Goal: Use online tool/utility: Utilize a website feature to perform a specific function

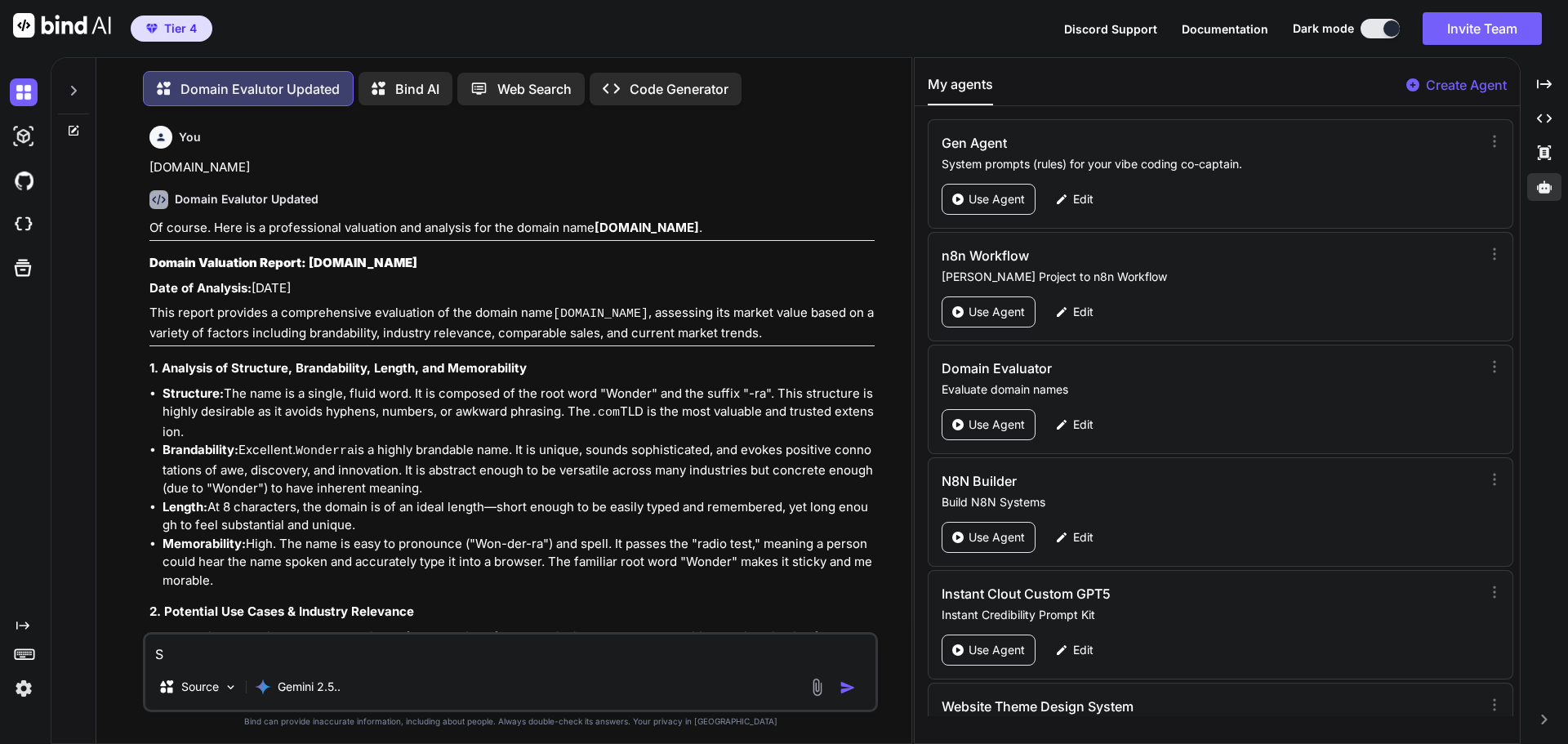
type textarea "Sp"
type textarea "x"
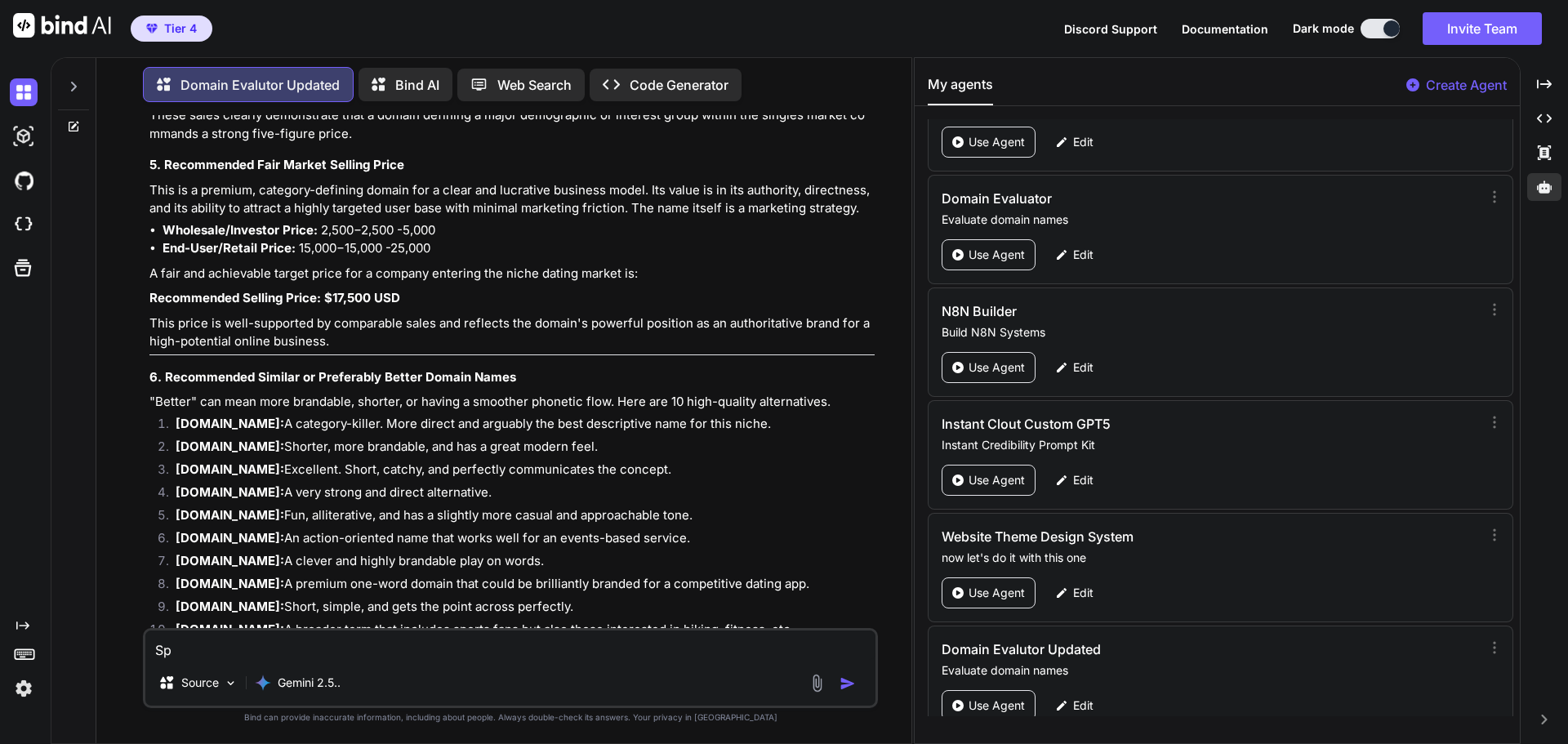
type textarea "Spa"
type textarea "x"
type textarea "Spac"
type textarea "x"
type textarea "Space"
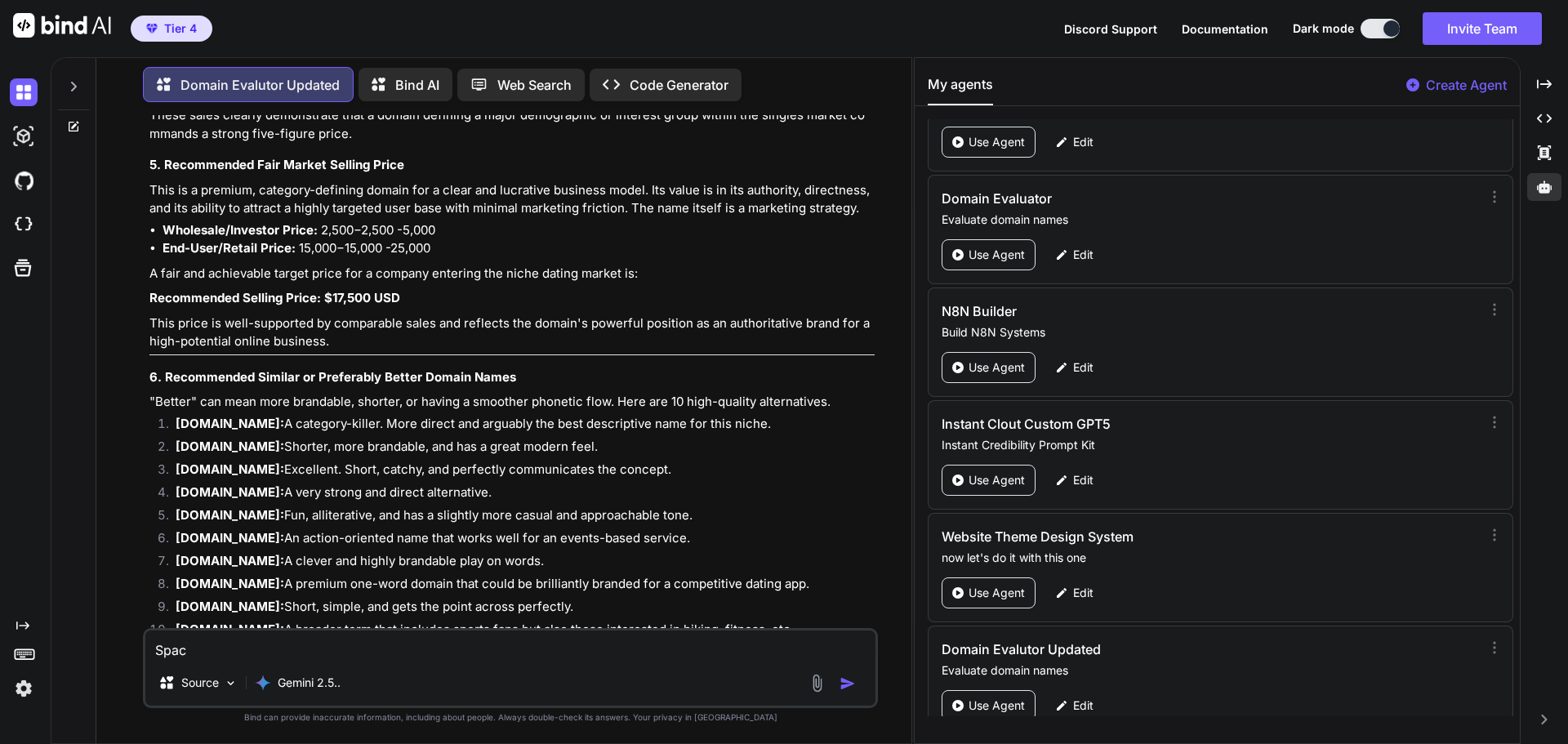
type textarea "x"
type textarea "SpaceV"
type textarea "x"
type textarea "SpaceVe"
type textarea "x"
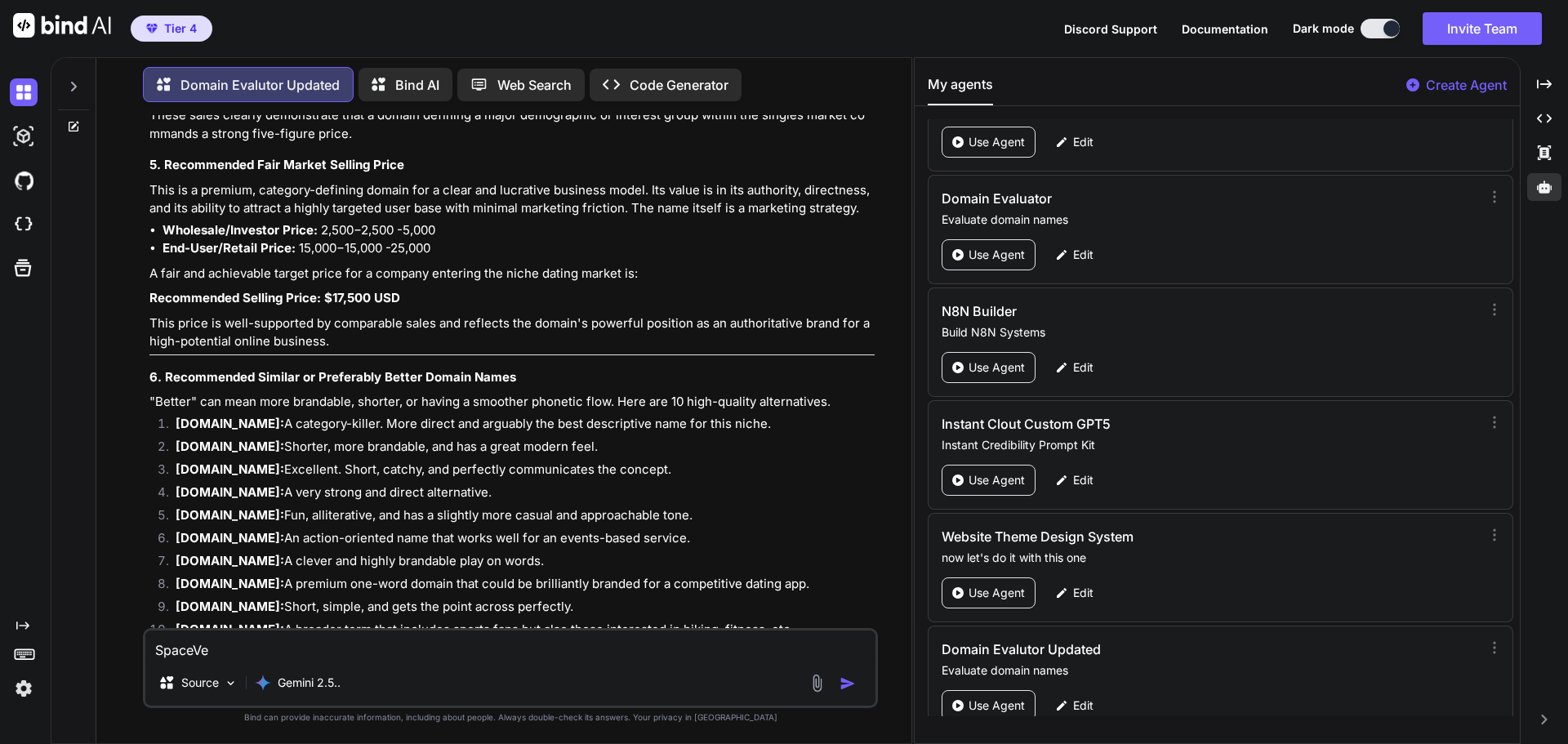
type textarea "SpaceVec"
type textarea "x"
type textarea "SpaceVecr"
type textarea "x"
type textarea "SpaceVec"
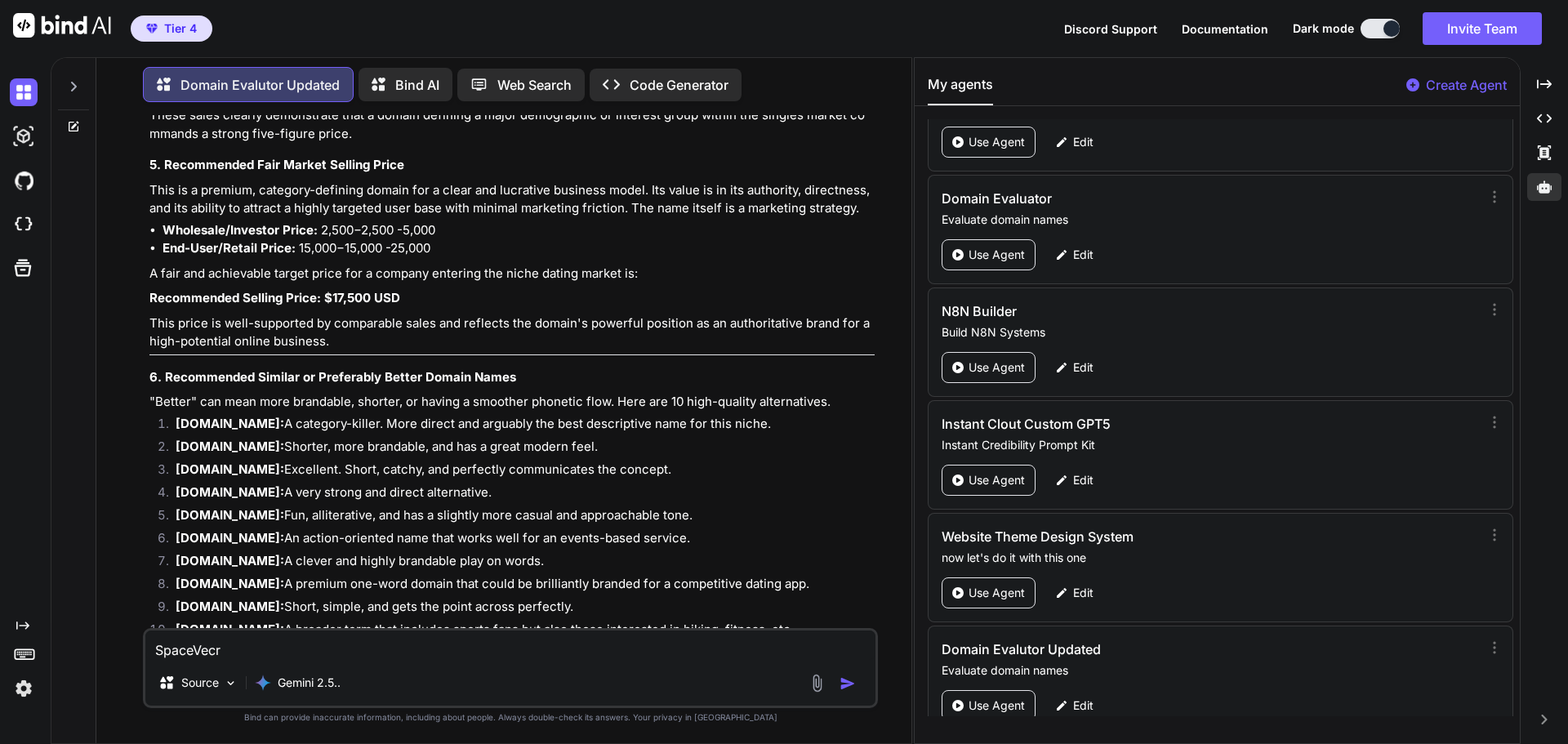
type textarea "x"
type textarea "SpaceVect"
type textarea "x"
type textarea "SpaceVectr"
type textarea "x"
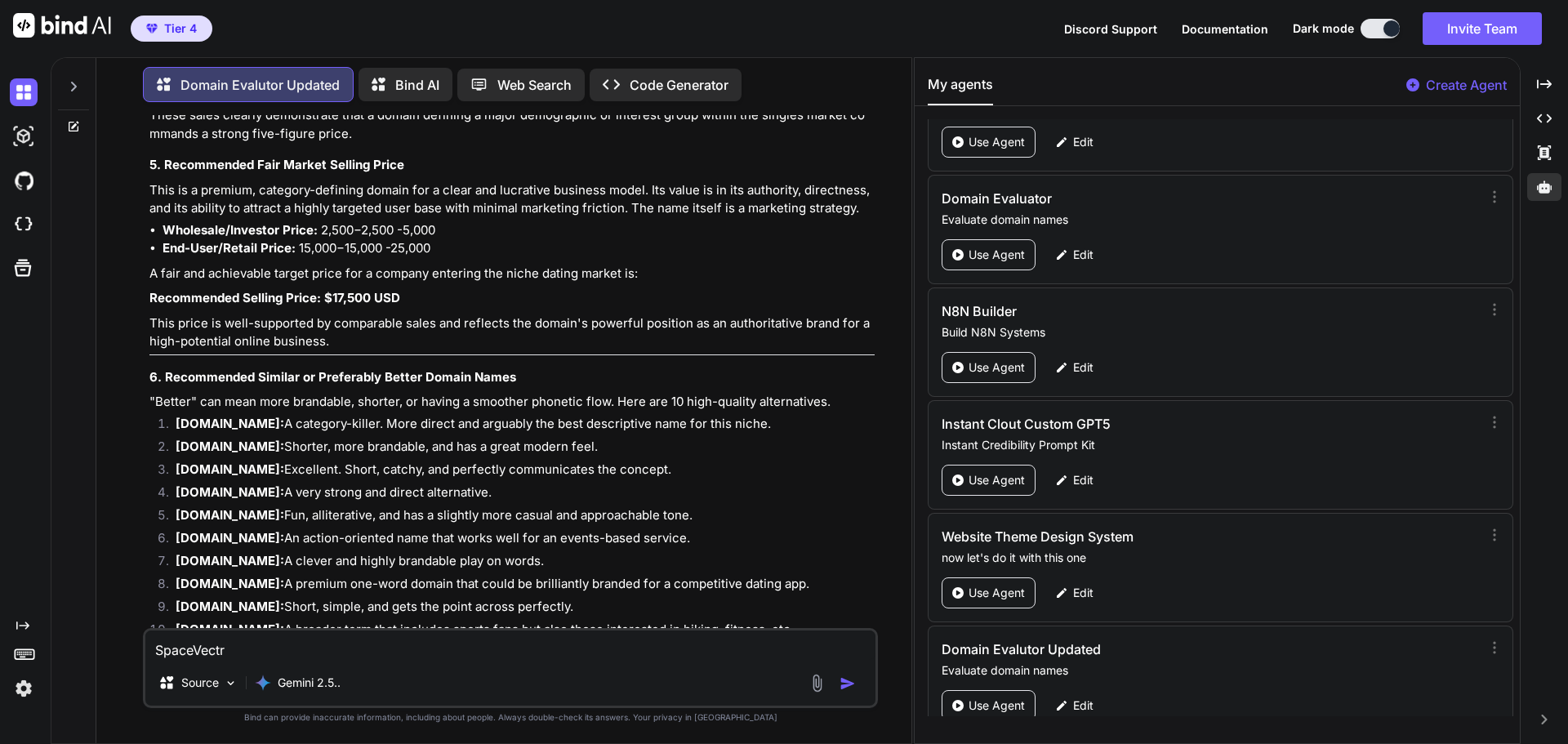
type textarea "SpaceVectra"
type textarea "x"
type textarea "SpaceVectra."
type textarea "x"
type textarea "SpaceVectra.c"
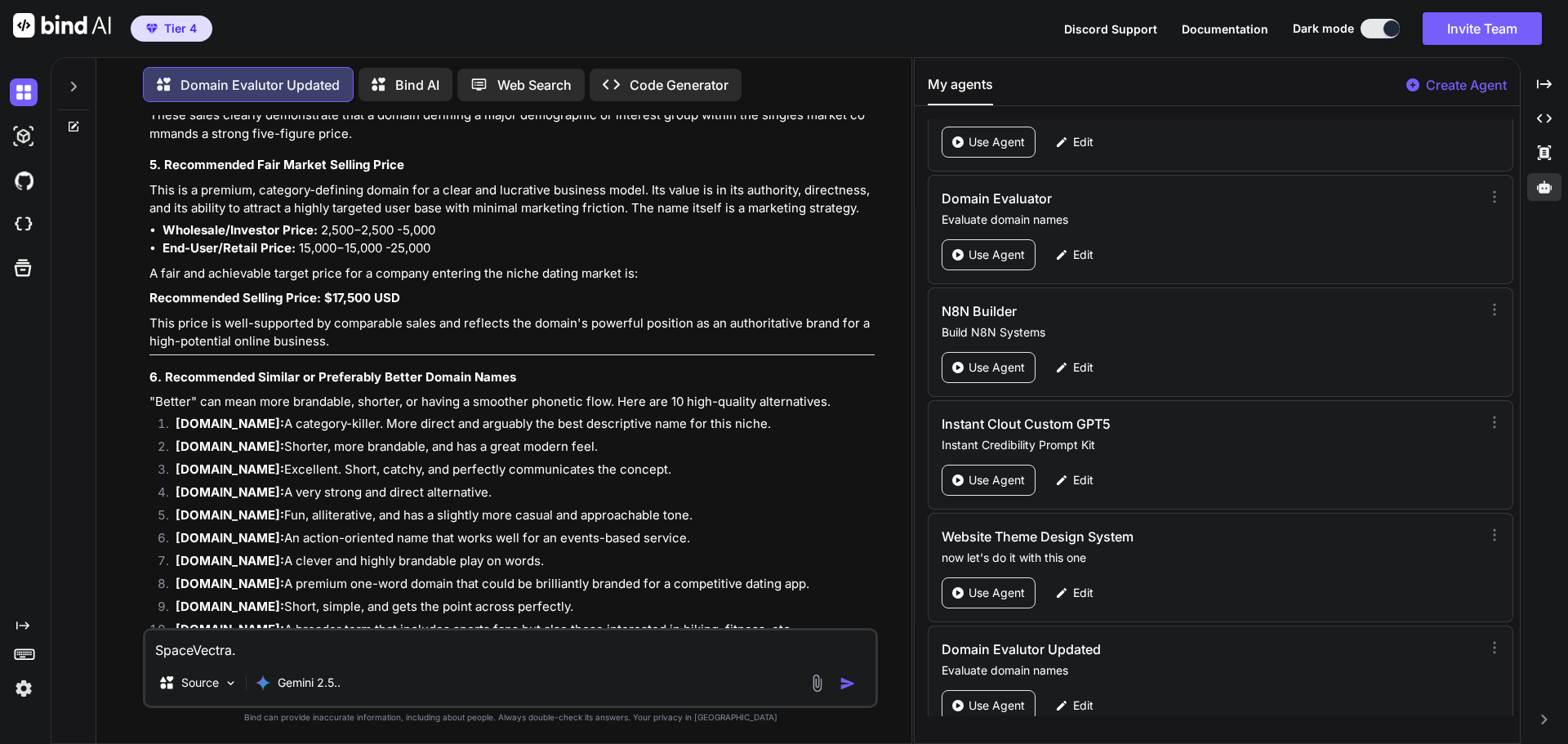
type textarea "x"
type textarea "[DOMAIN_NAME]"
type textarea "x"
type textarea "[DOMAIN_NAME]"
type textarea "x"
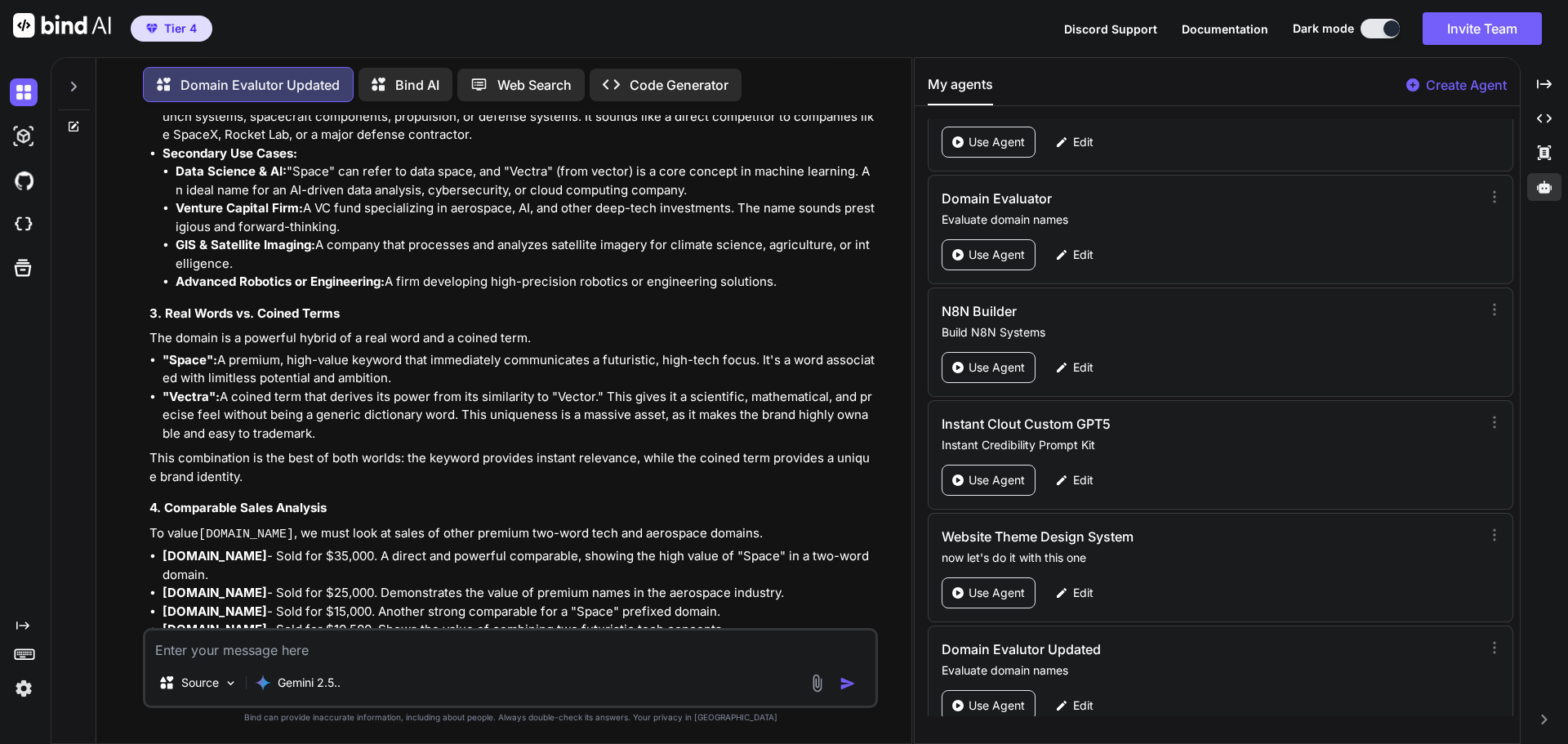
scroll to position [53513, 0]
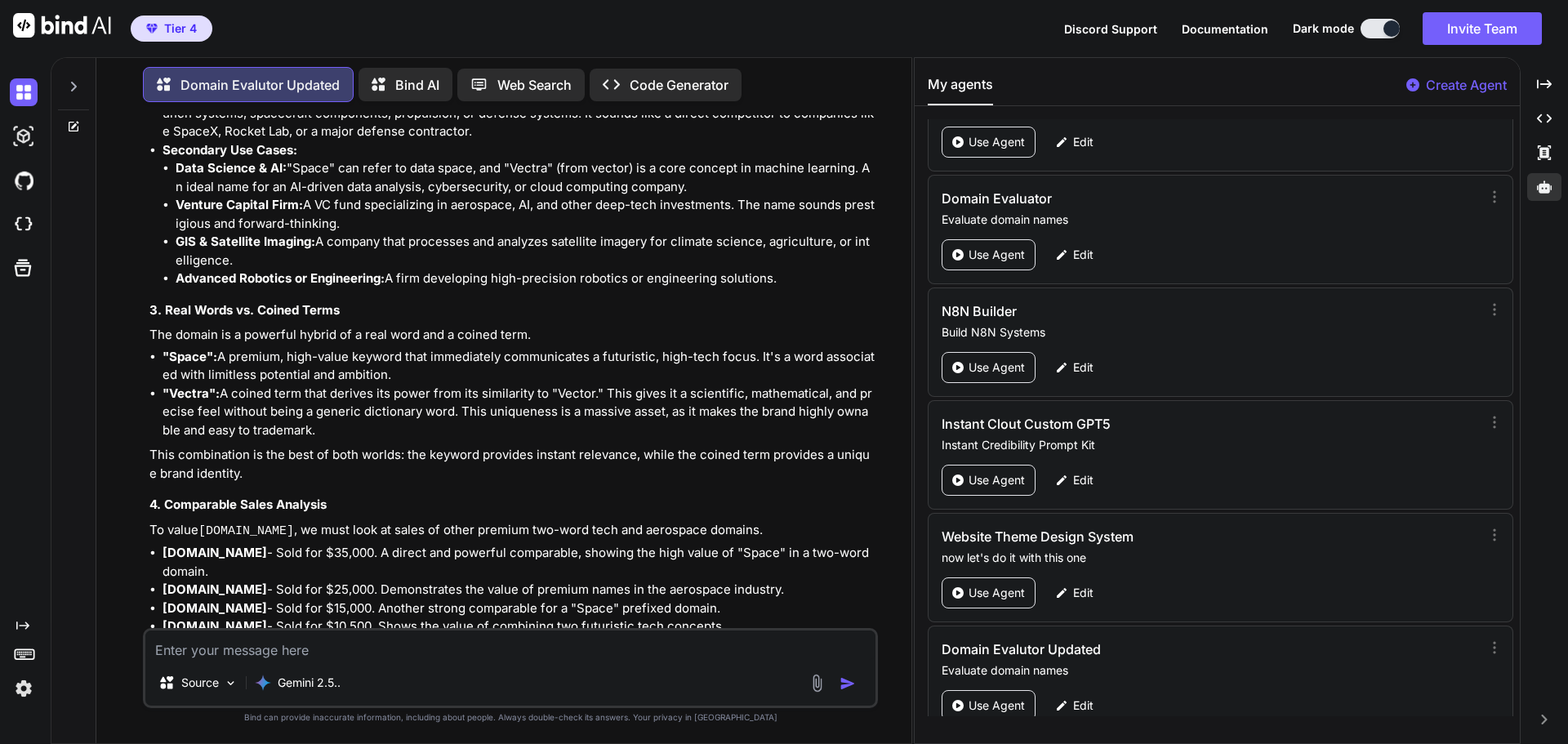
click at [296, 647] on textarea at bounding box center [510, 645] width 730 height 29
type textarea "[DOMAIN_NAME]"
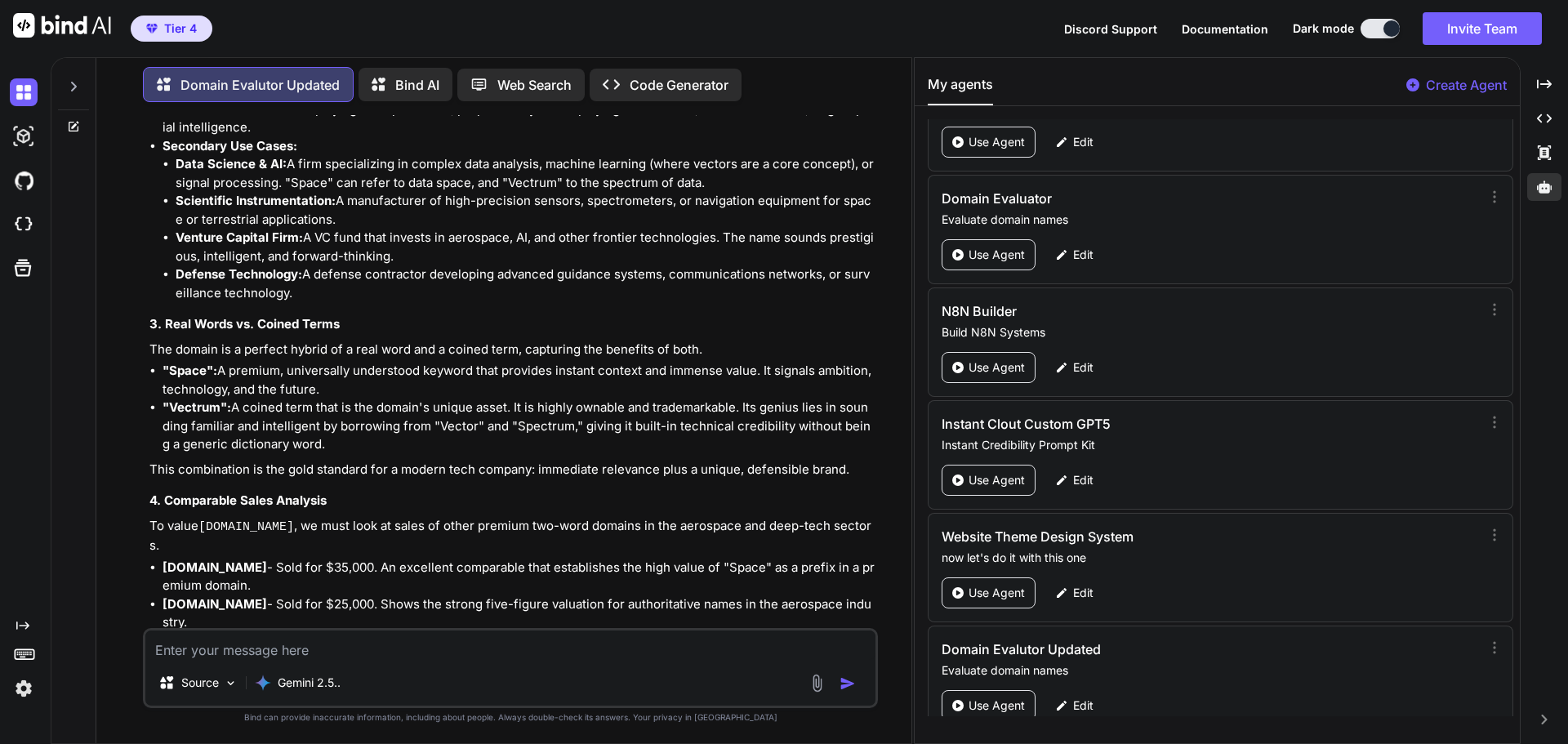
scroll to position [55307, 0]
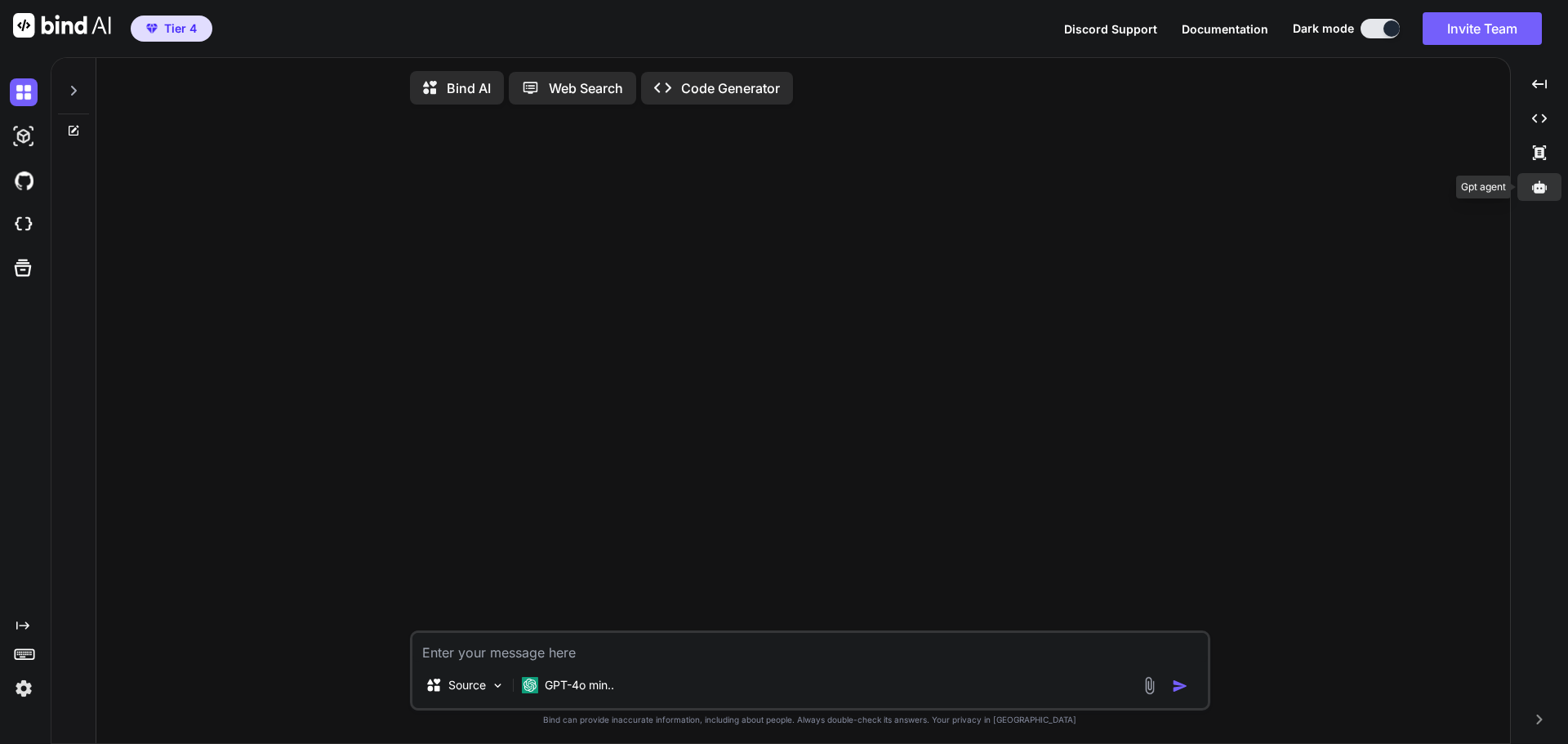
click at [1253, 187] on icon at bounding box center [1540, 187] width 15 height 12
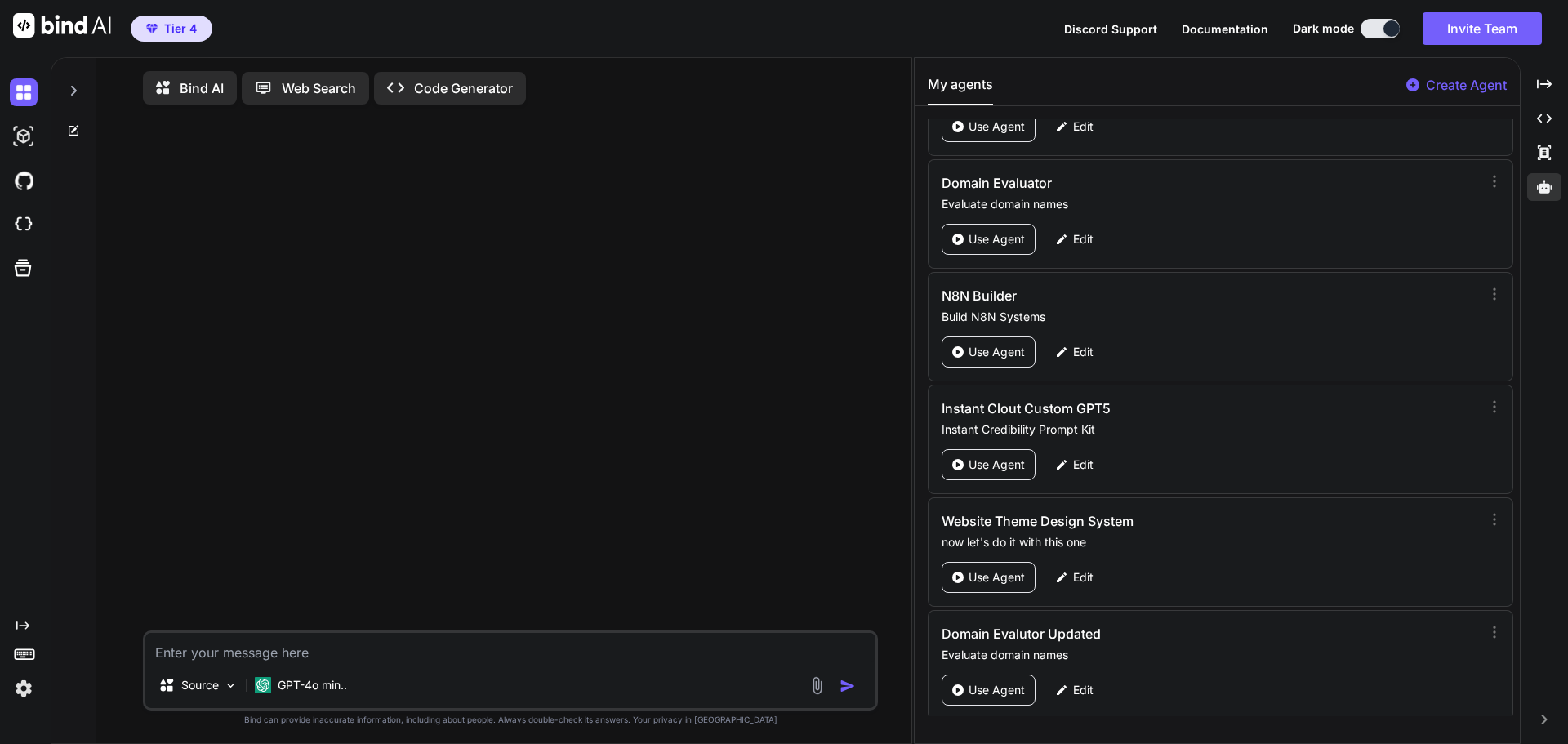
scroll to position [192, 0]
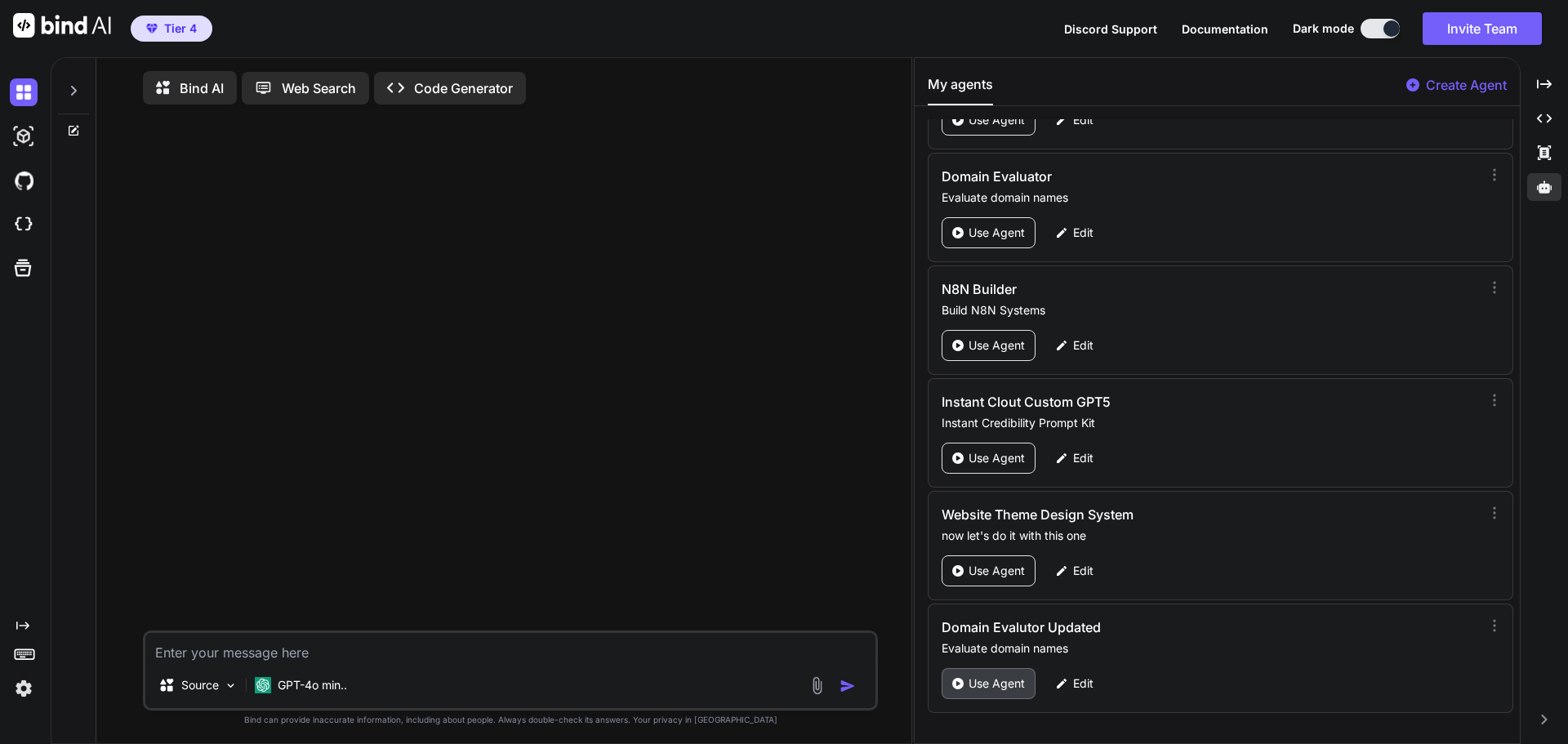
click at [988, 567] on p "Use Agent" at bounding box center [997, 684] width 57 height 17
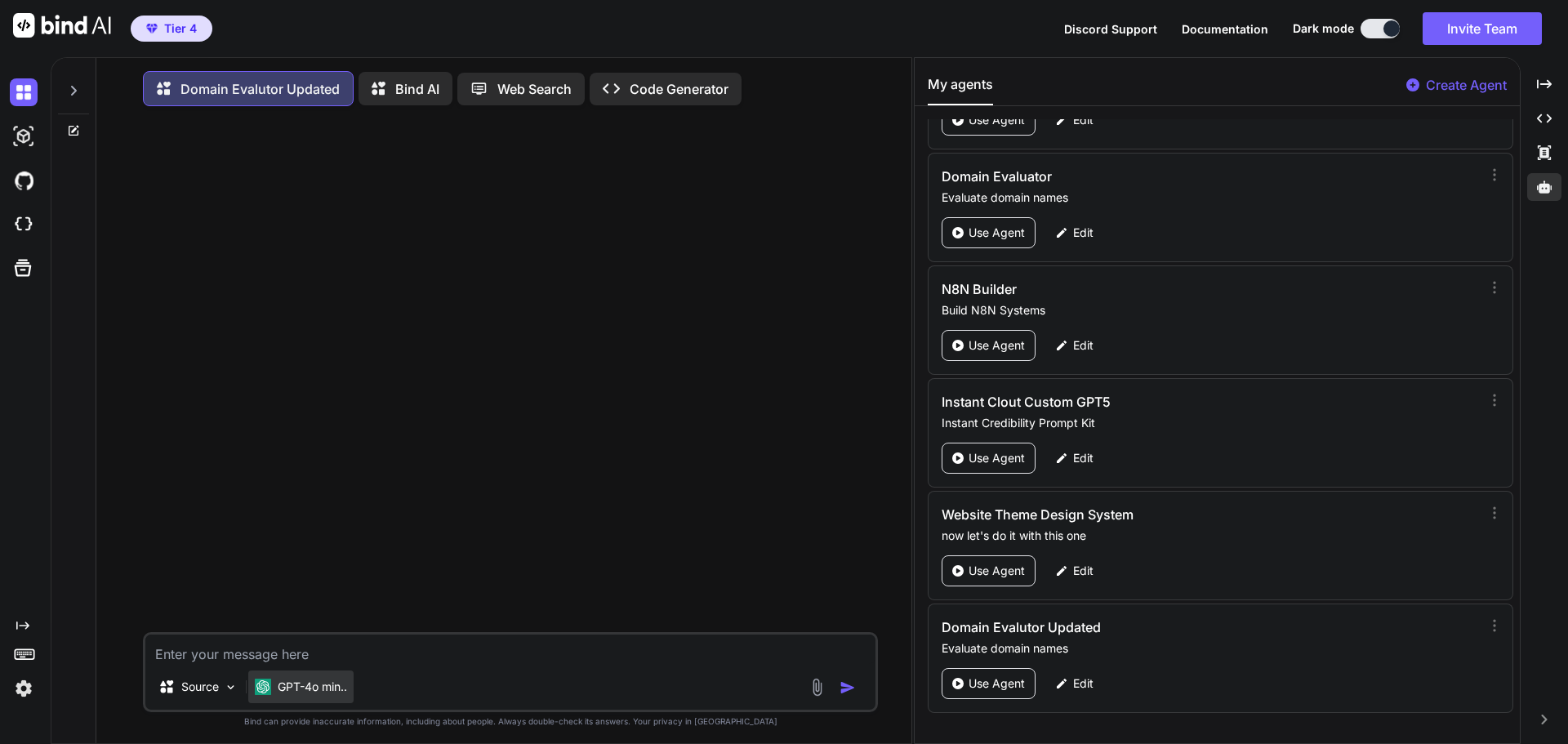
click at [322, 567] on p "GPT-4o min.." at bounding box center [311, 687] width 69 height 17
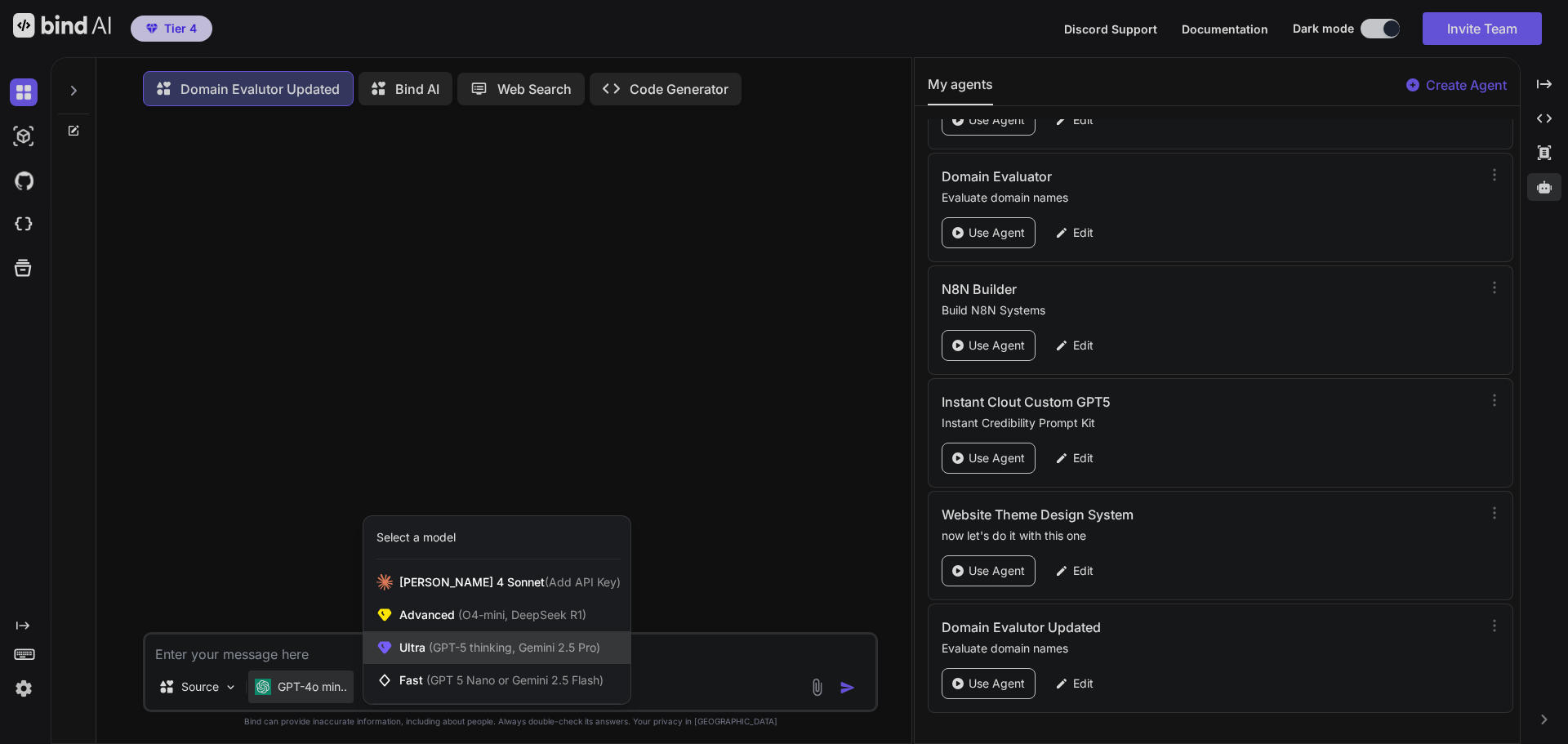
click at [454, 567] on span "(GPT-5 thinking, Gemini 2.5 Pro)" at bounding box center [513, 647] width 175 height 14
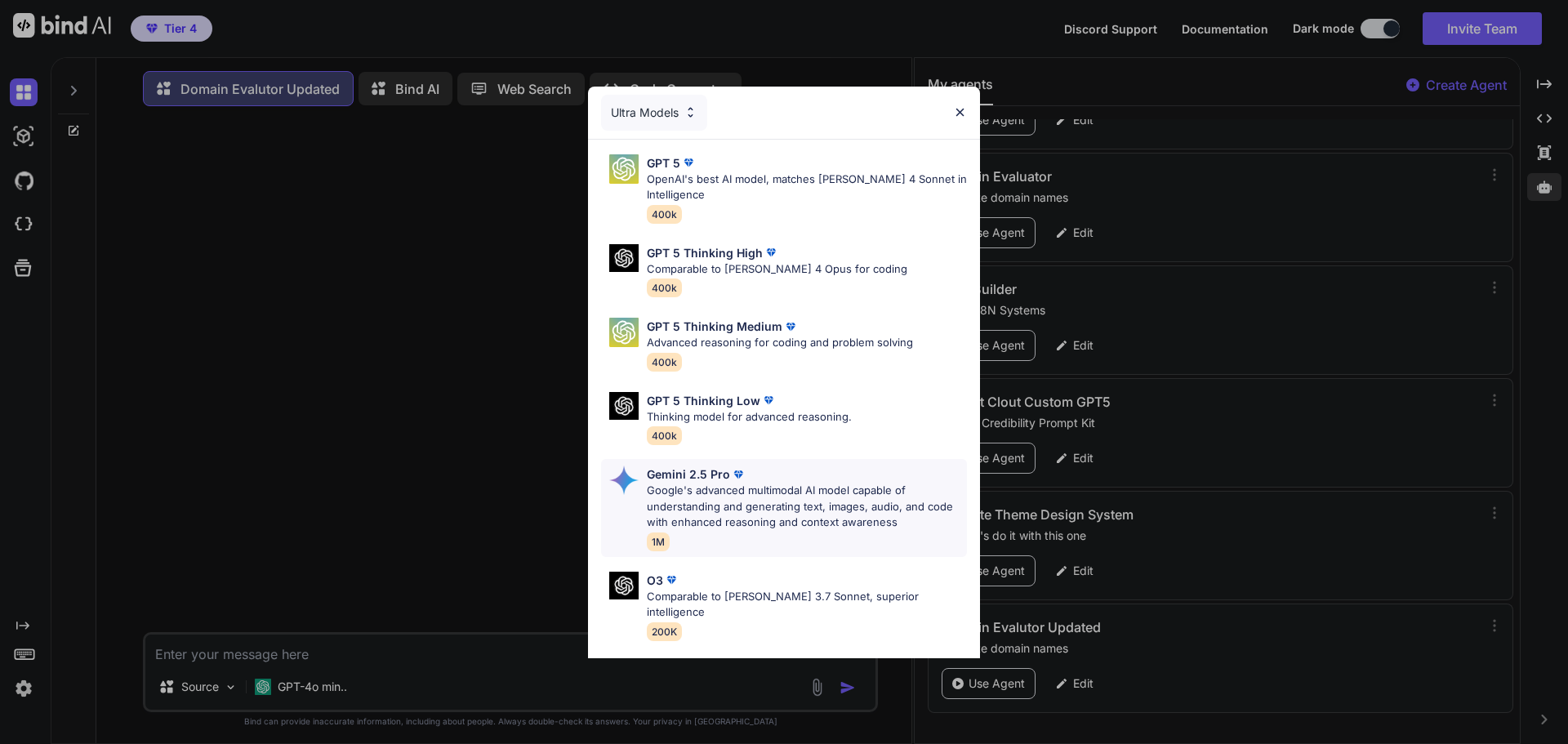
click at [737, 517] on p "Google's advanced multimodal AI model capable of understanding and generating t…" at bounding box center [807, 507] width 320 height 48
type textarea "x"
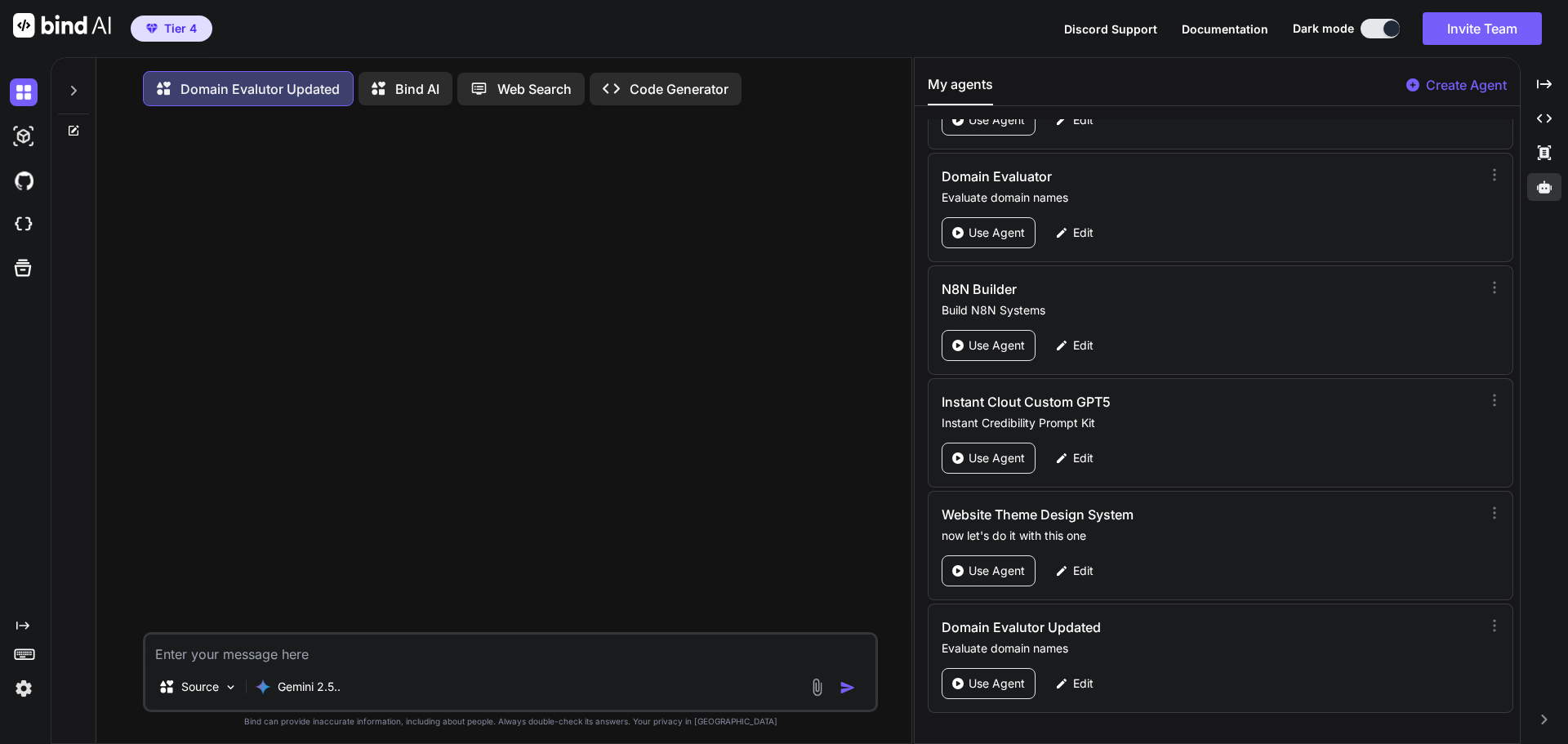
click at [235, 567] on textarea at bounding box center [510, 649] width 730 height 29
type textarea "V"
type textarea "x"
type textarea "Ve"
type textarea "x"
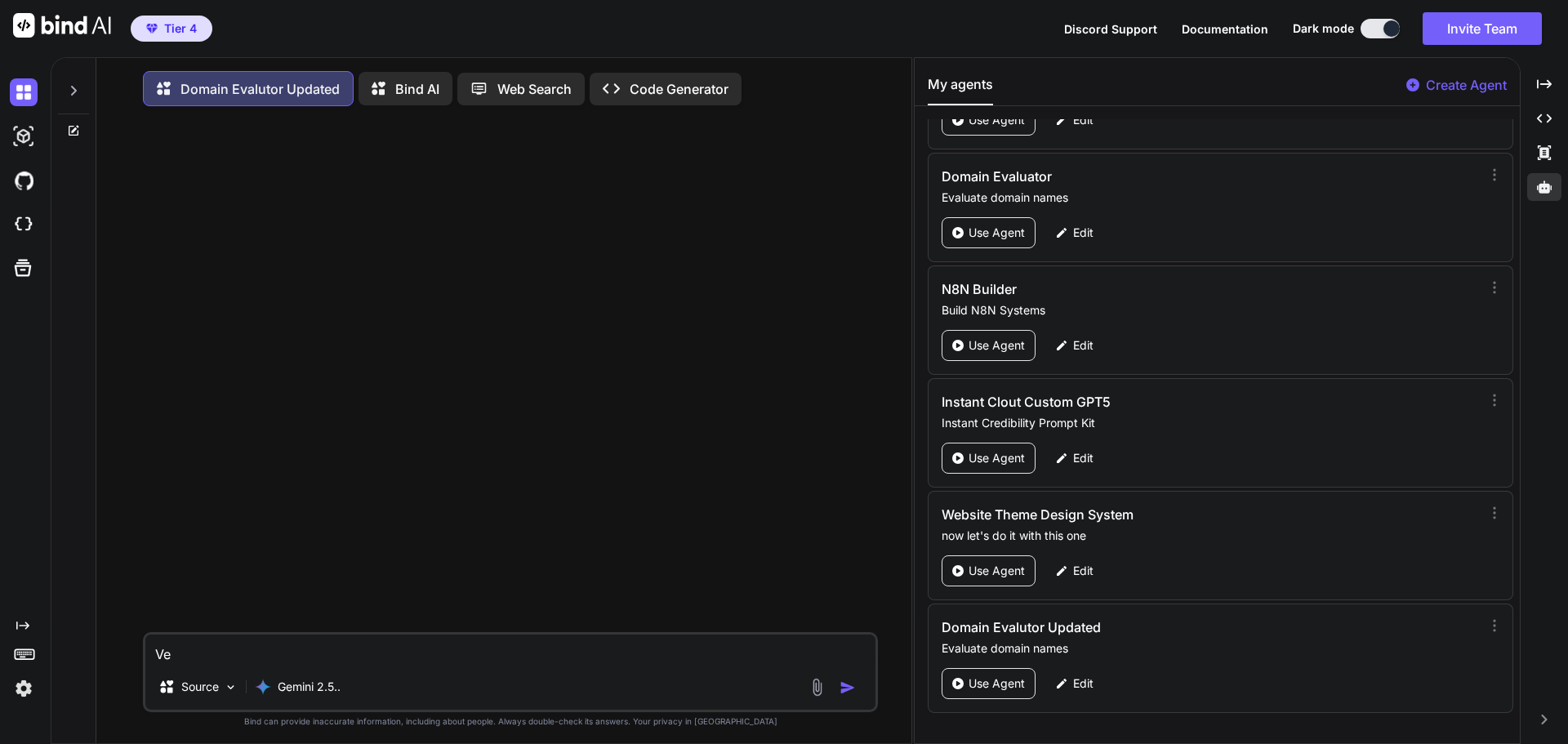
type textarea "Vec"
type textarea "x"
type textarea "Vect"
type textarea "x"
type textarea "Vectr"
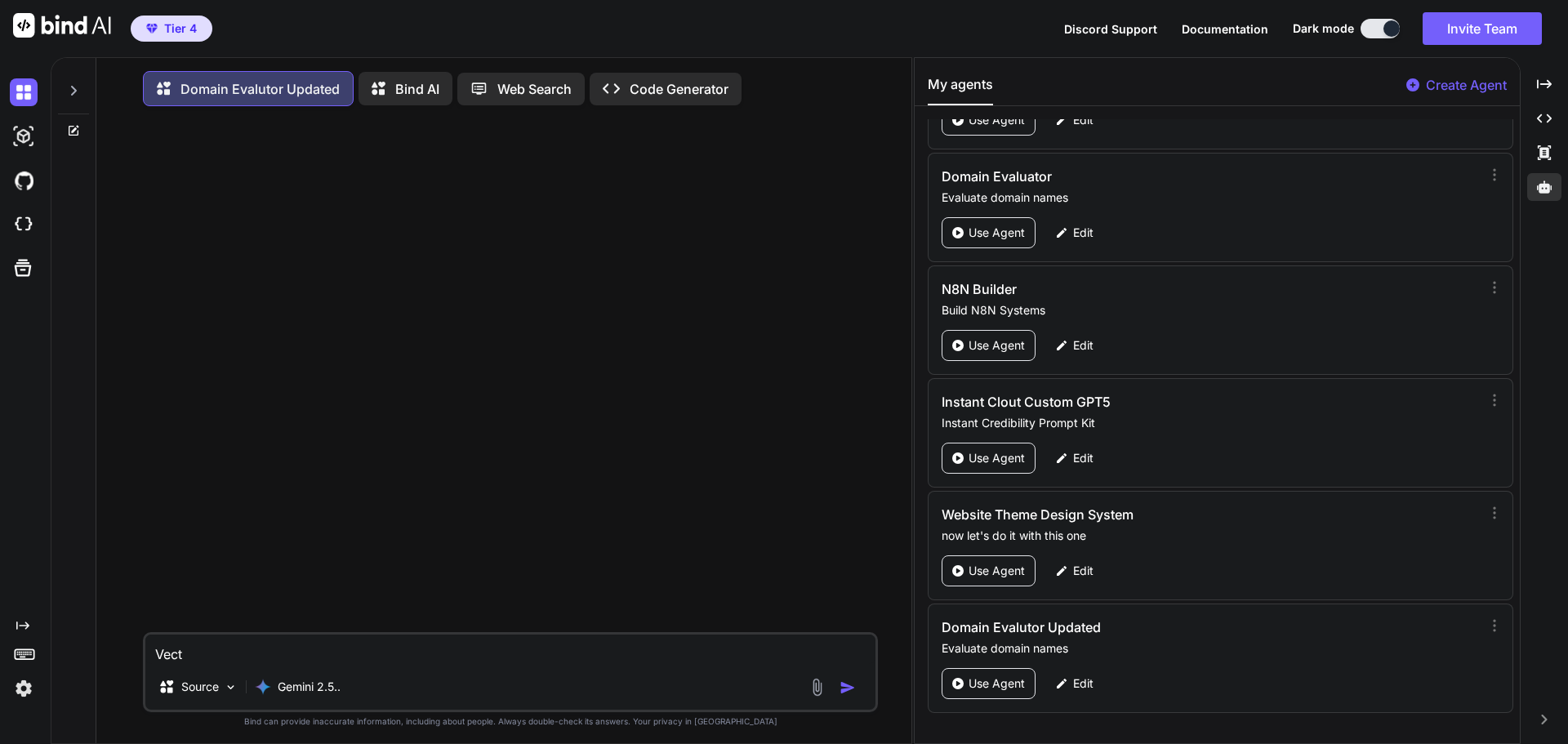
type textarea "x"
type textarea "Vectru"
type textarea "x"
type textarea "Vectrum"
type textarea "x"
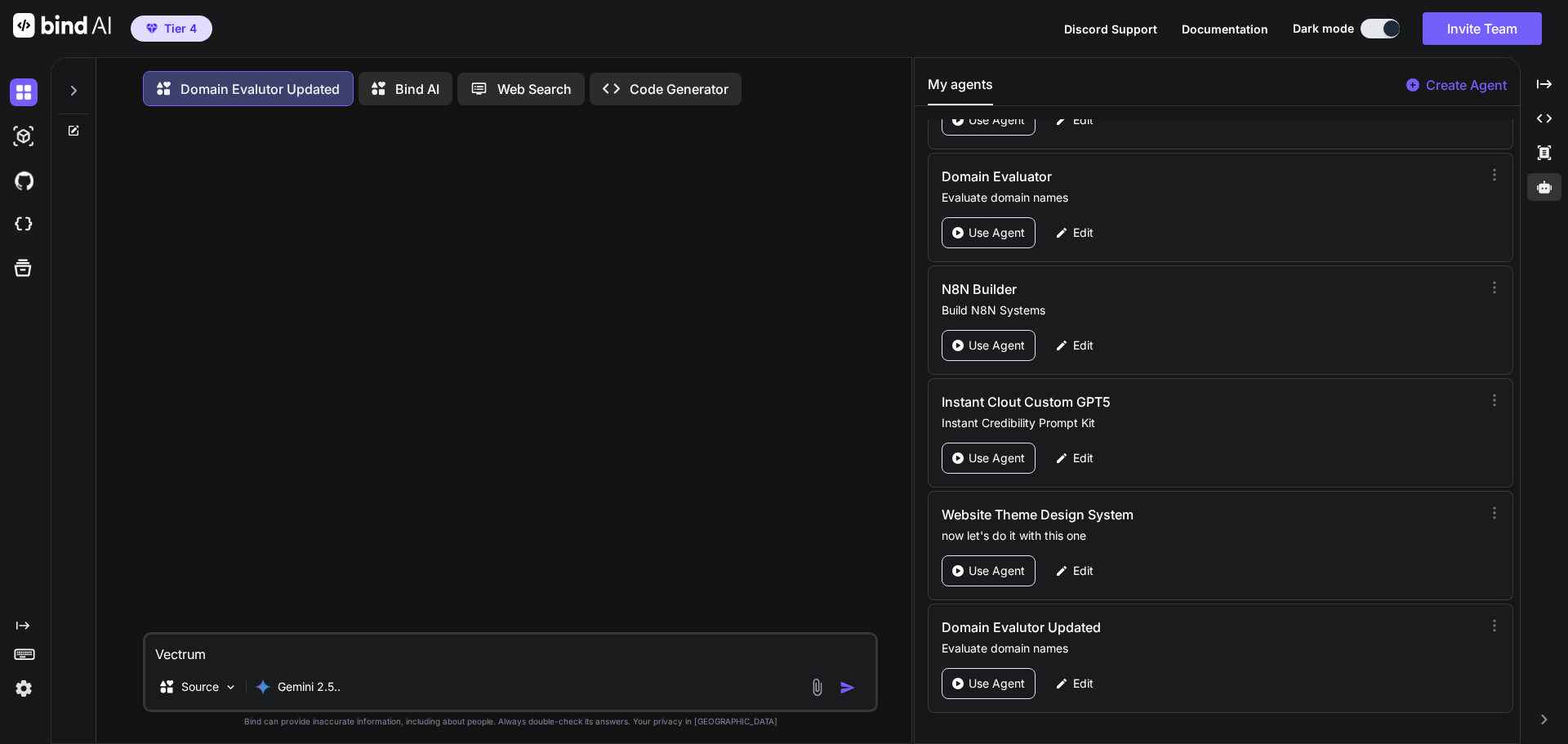
type textarea "Vectrum."
type textarea "x"
type textarea "Vectrum.c"
type textarea "x"
type textarea "Vectrum.co"
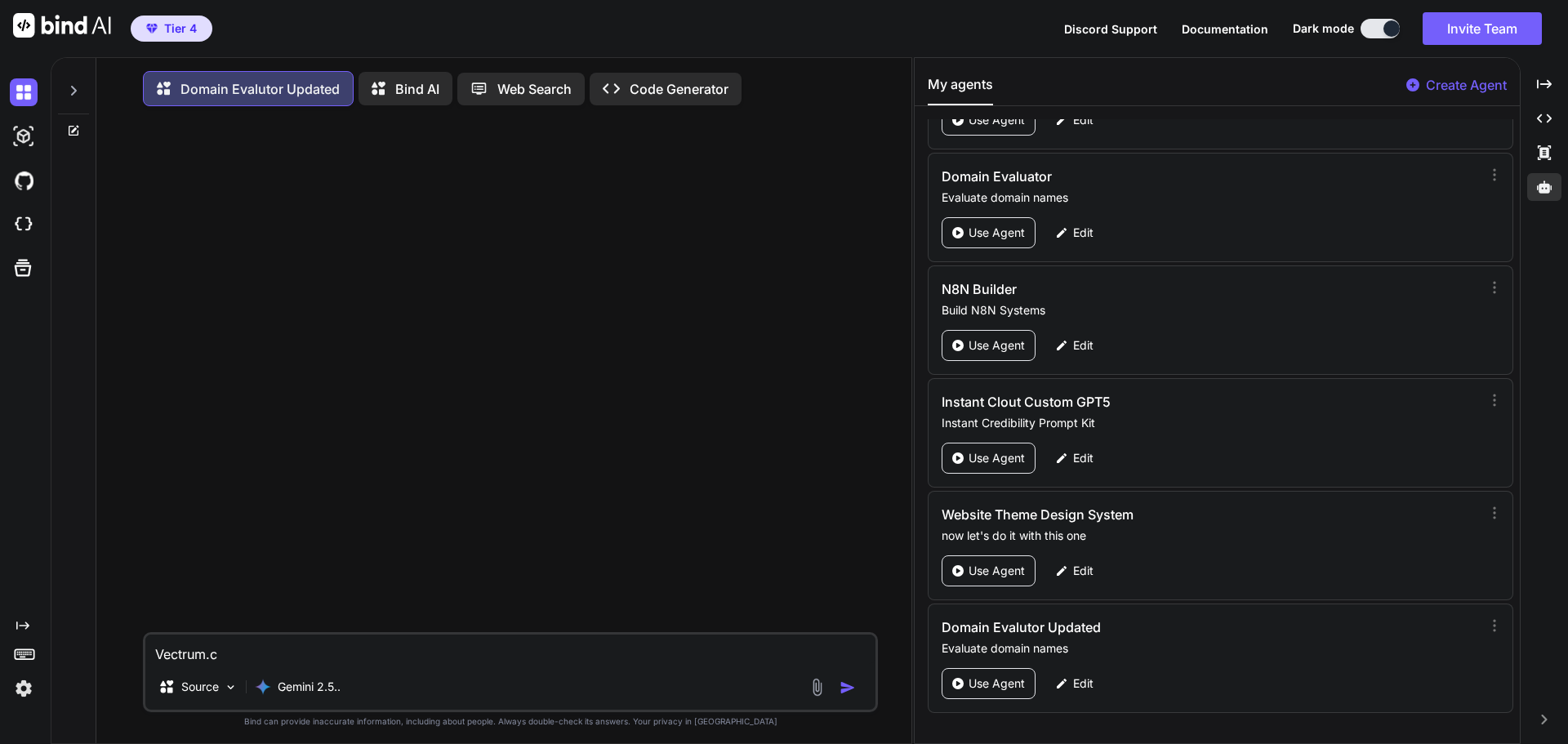
type textarea "x"
type textarea "Vectrum.com"
type textarea "x"
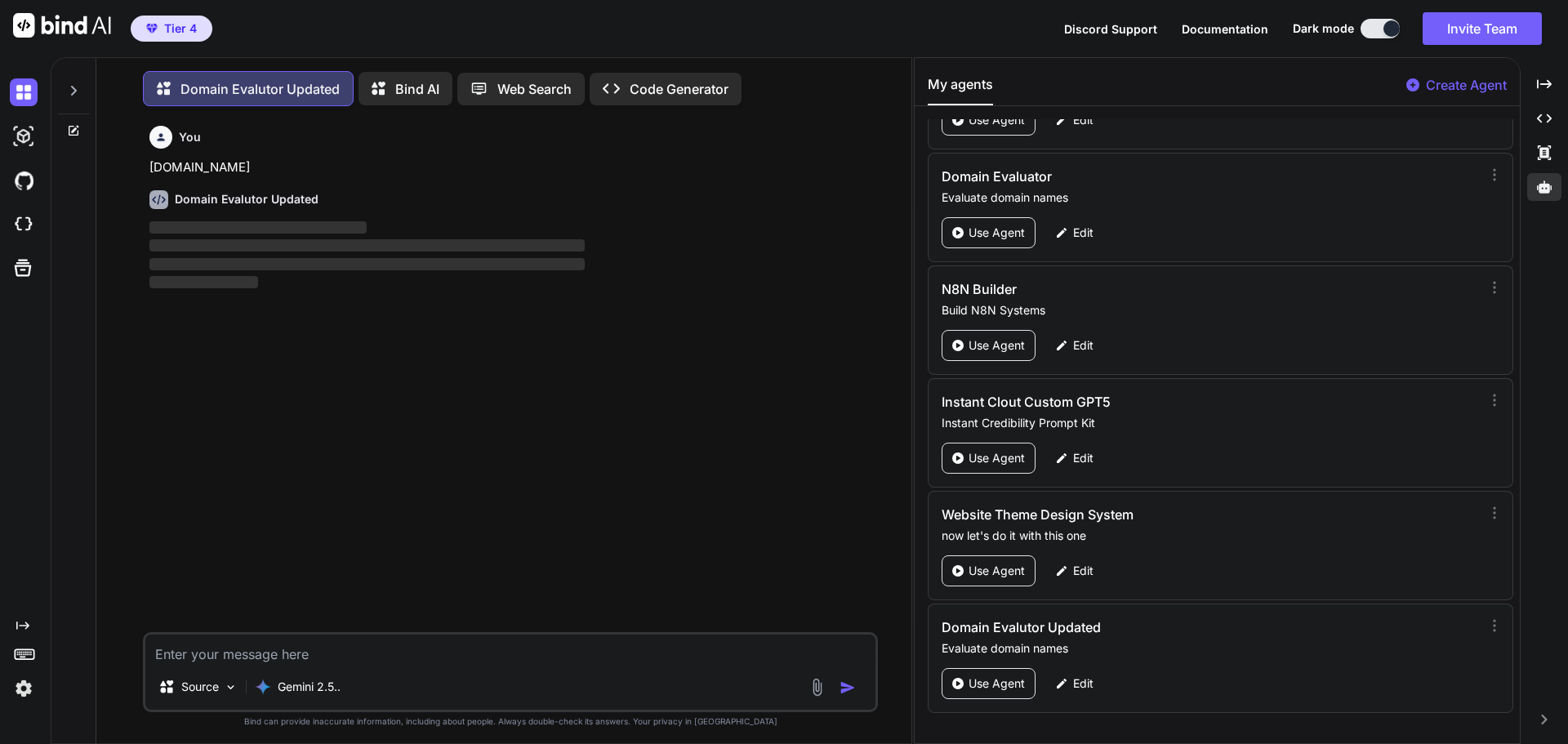
scroll to position [8, 0]
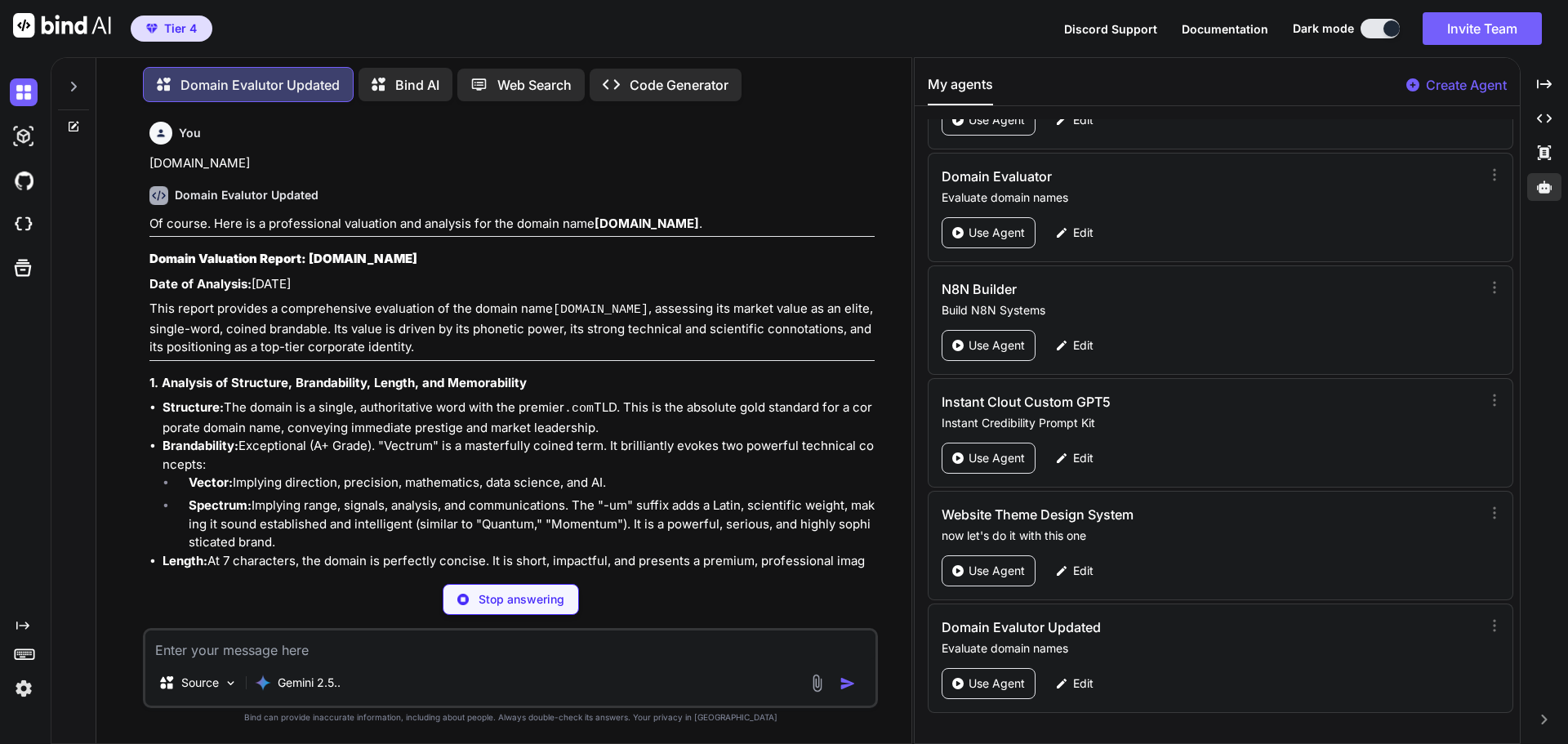
type textarea "x"
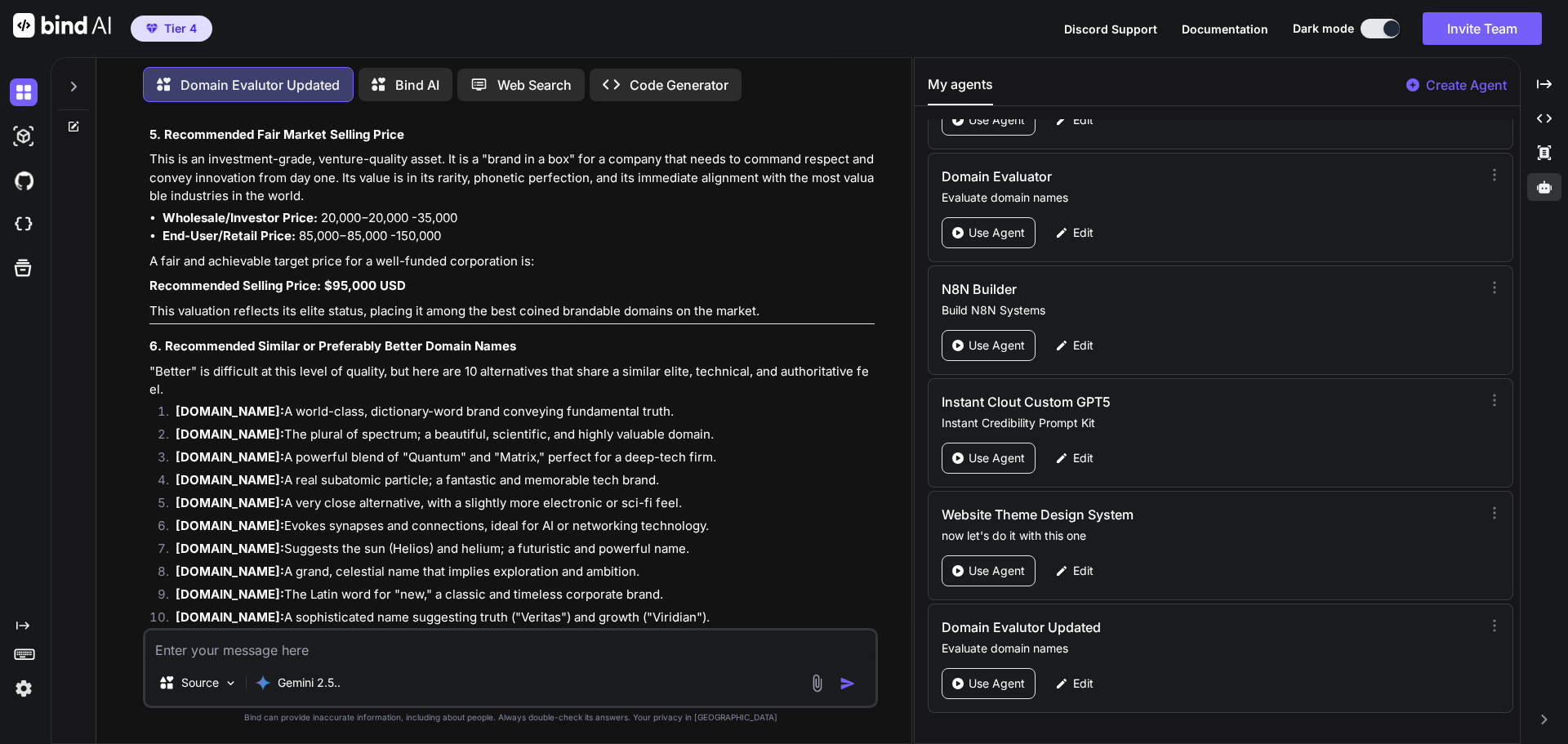
scroll to position [1206, 0]
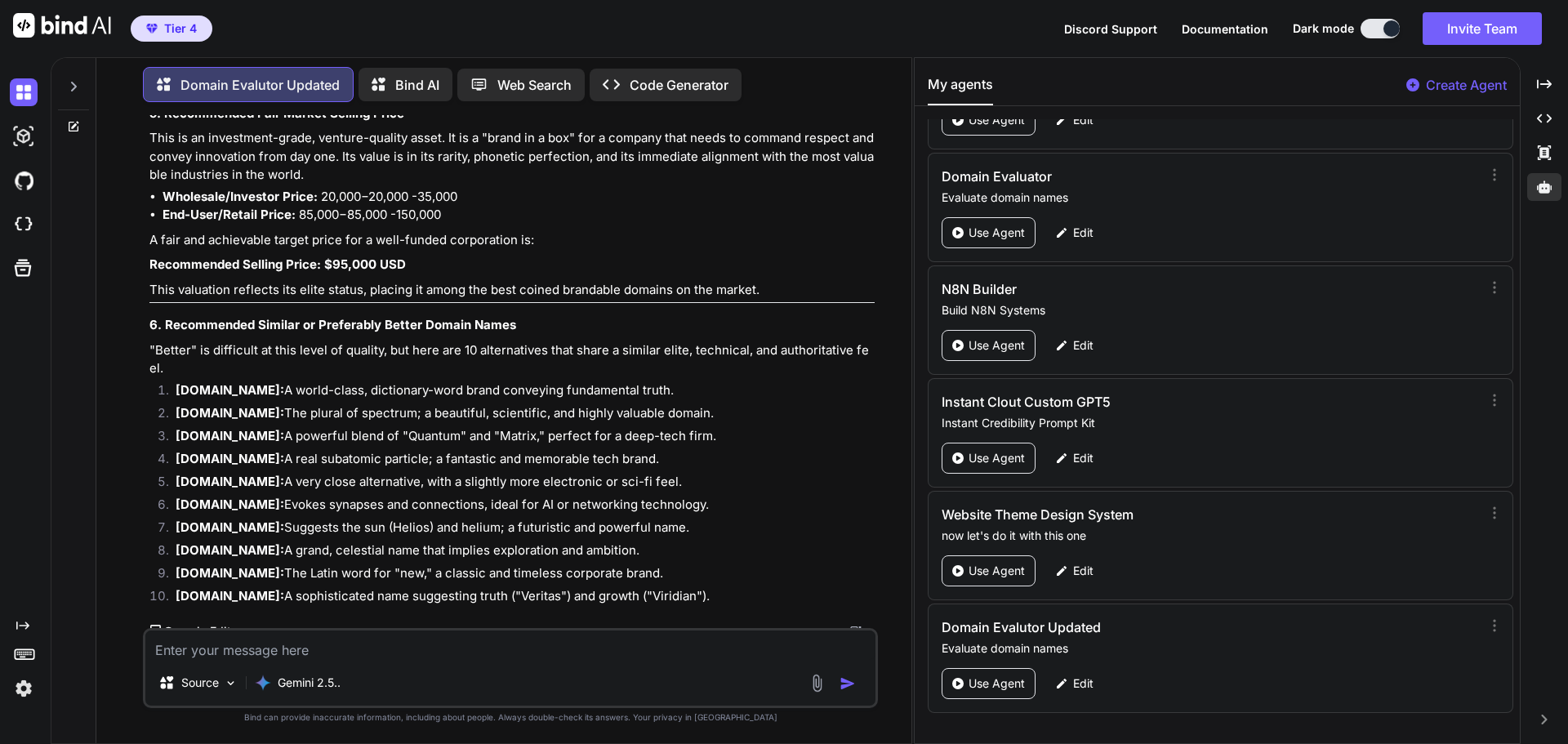
type textarea "V"
type textarea "x"
type textarea "Ve"
type textarea "x"
type textarea "Vec"
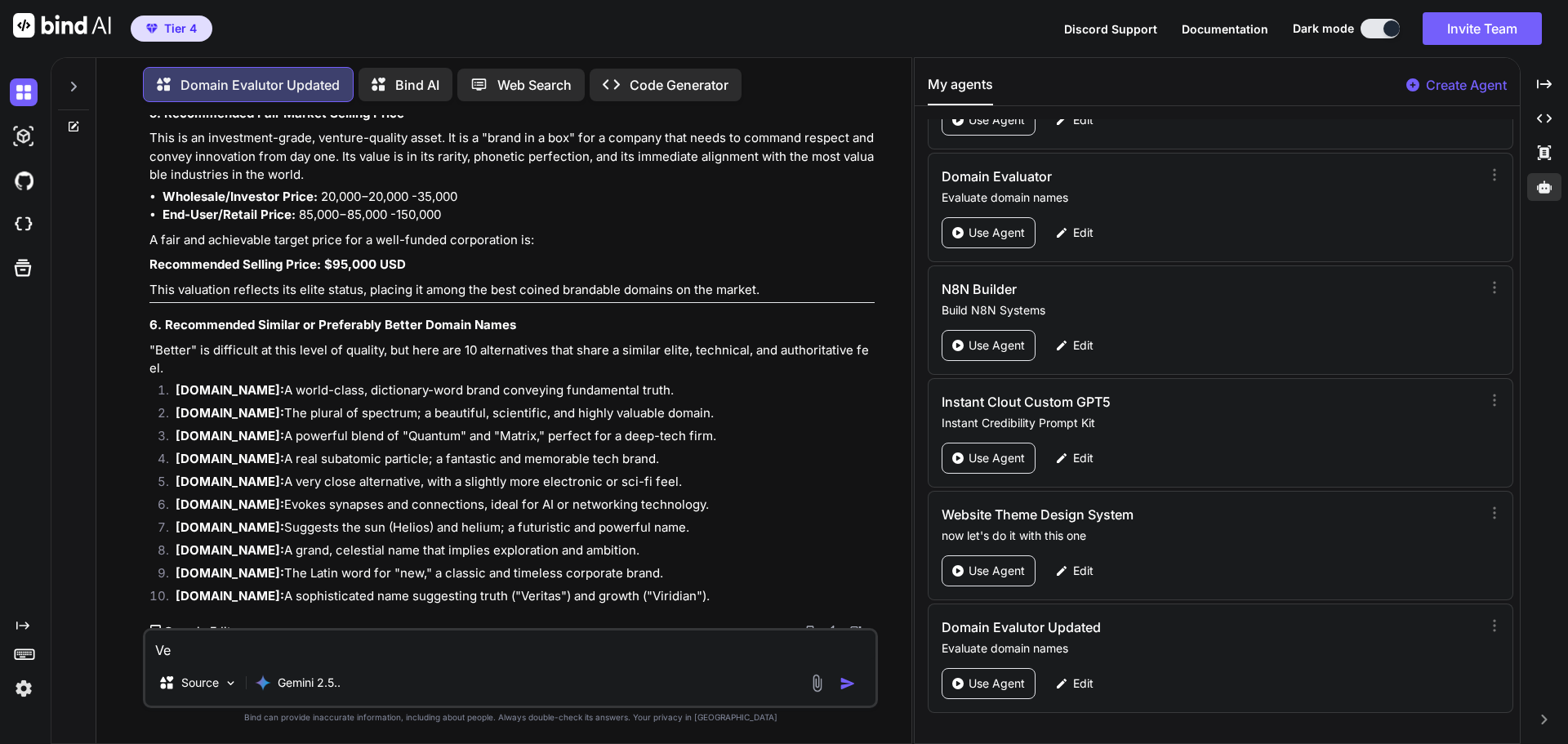
type textarea "x"
type textarea "Vecr"
type textarea "x"
type textarea "Vec"
type textarea "x"
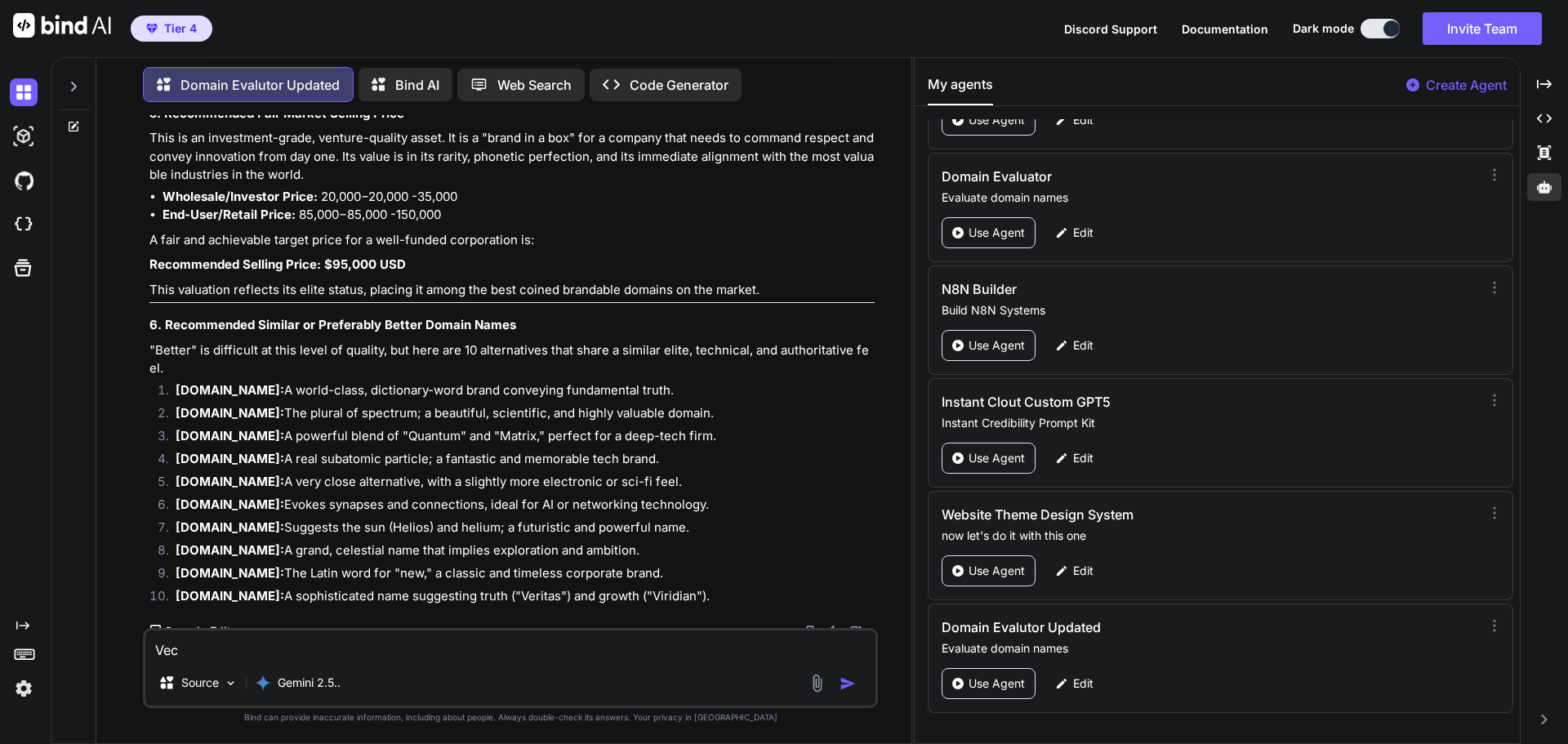
type textarea "Vect"
type textarea "x"
type textarea "Vectr"
type textarea "x"
type textarea "Vectru"
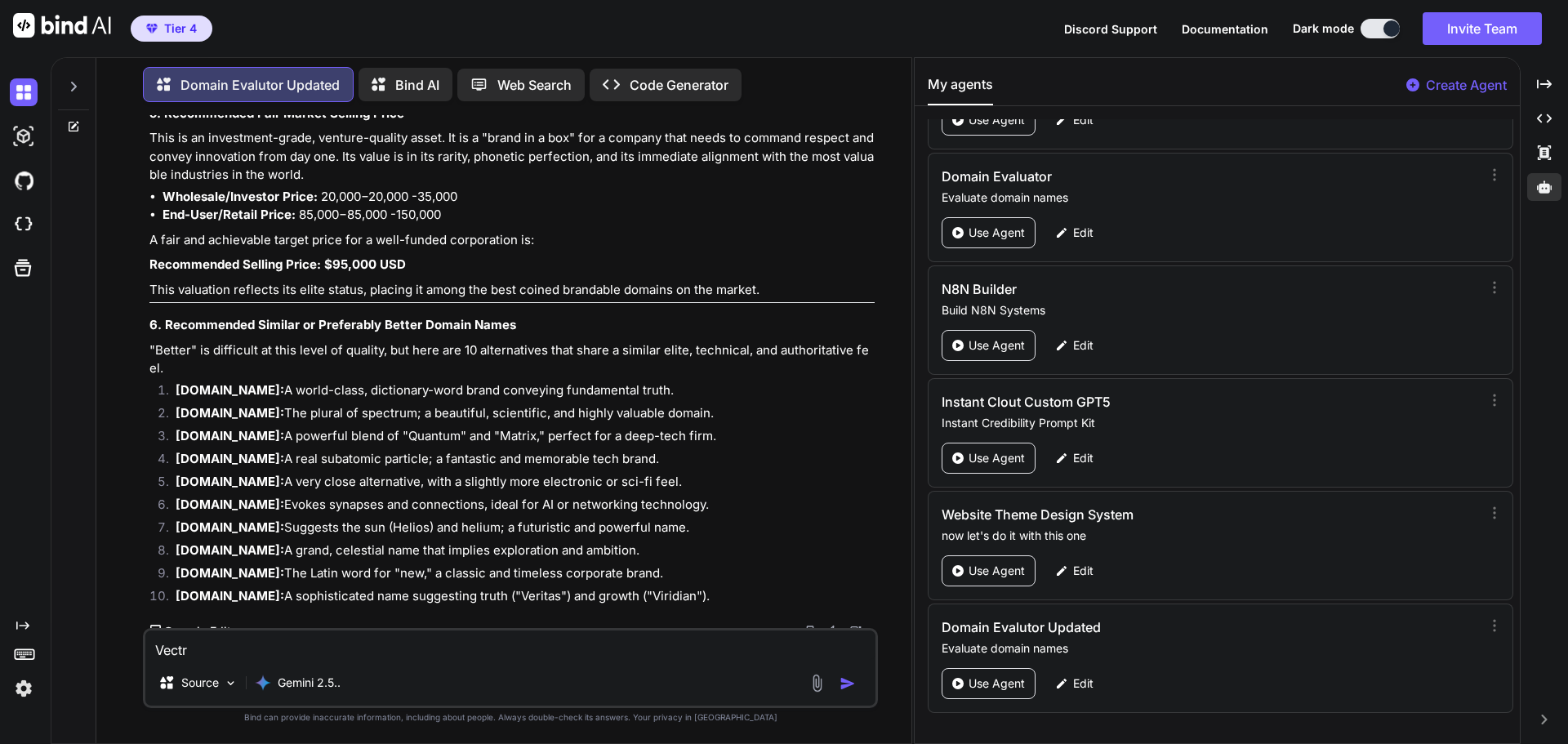
type textarea "x"
type textarea "Vectrum"
type textarea "x"
type textarea "Vectrum."
type textarea "x"
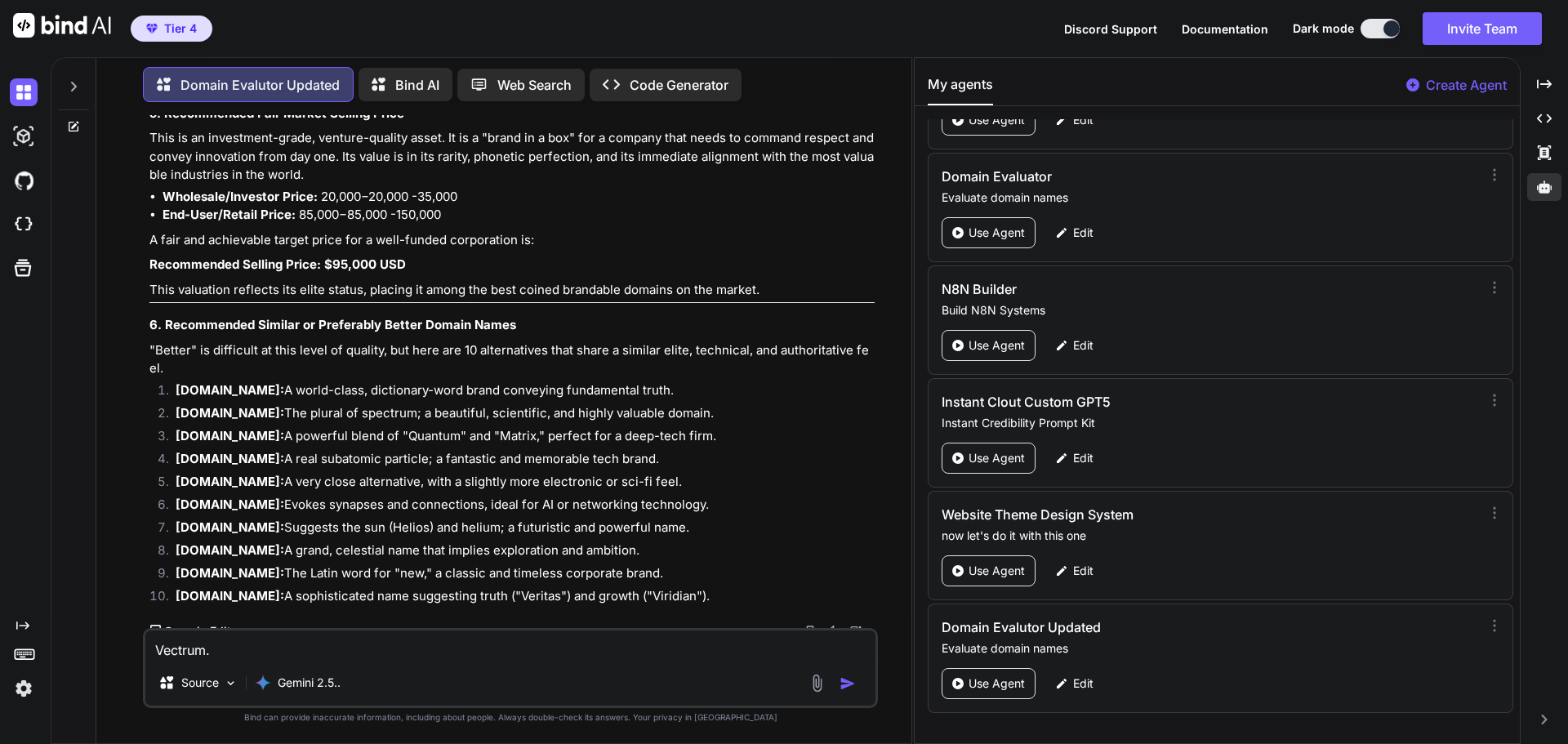
type textarea "Vectrum.a"
type textarea "x"
type textarea "Vectrum.ai"
type textarea "x"
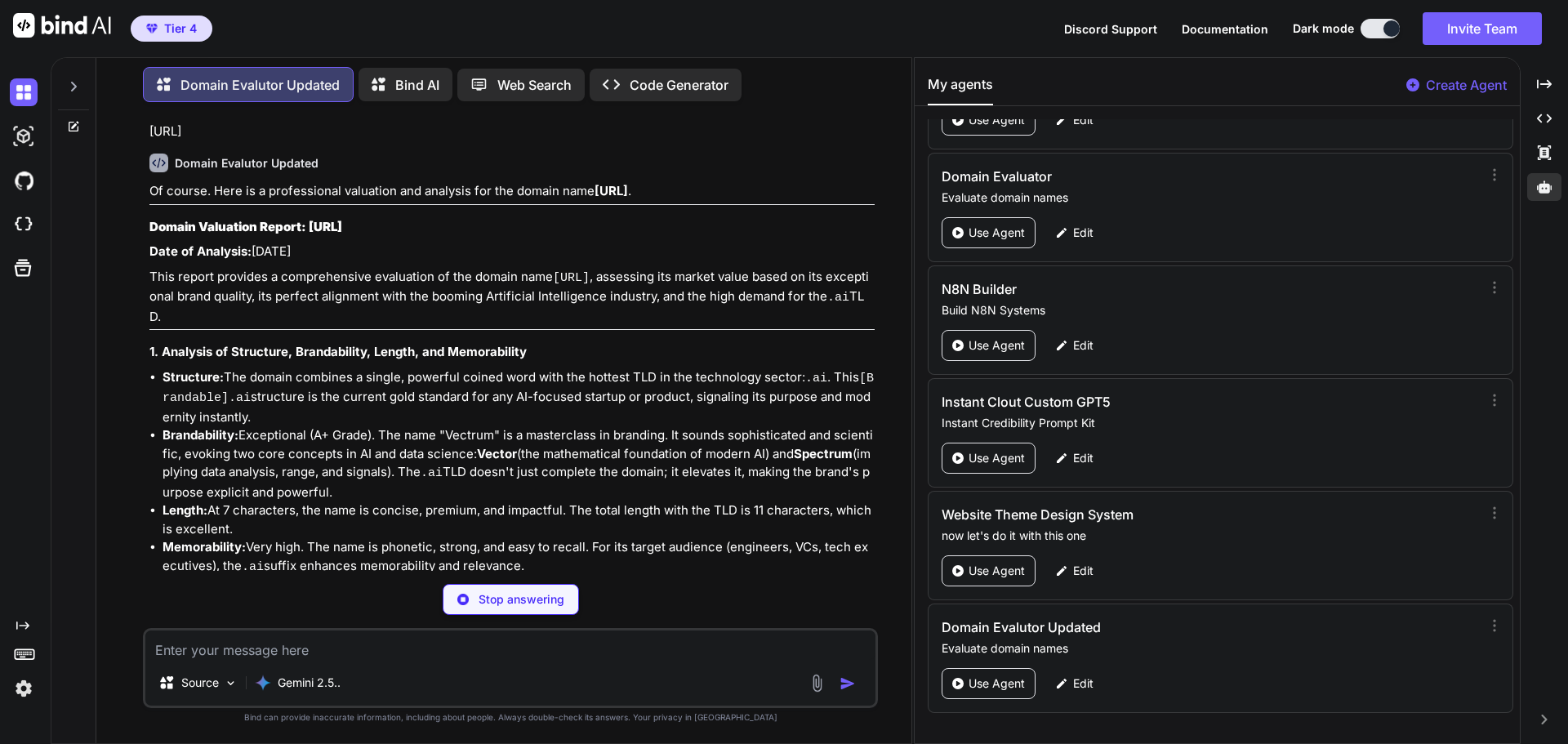
scroll to position [1787, 0]
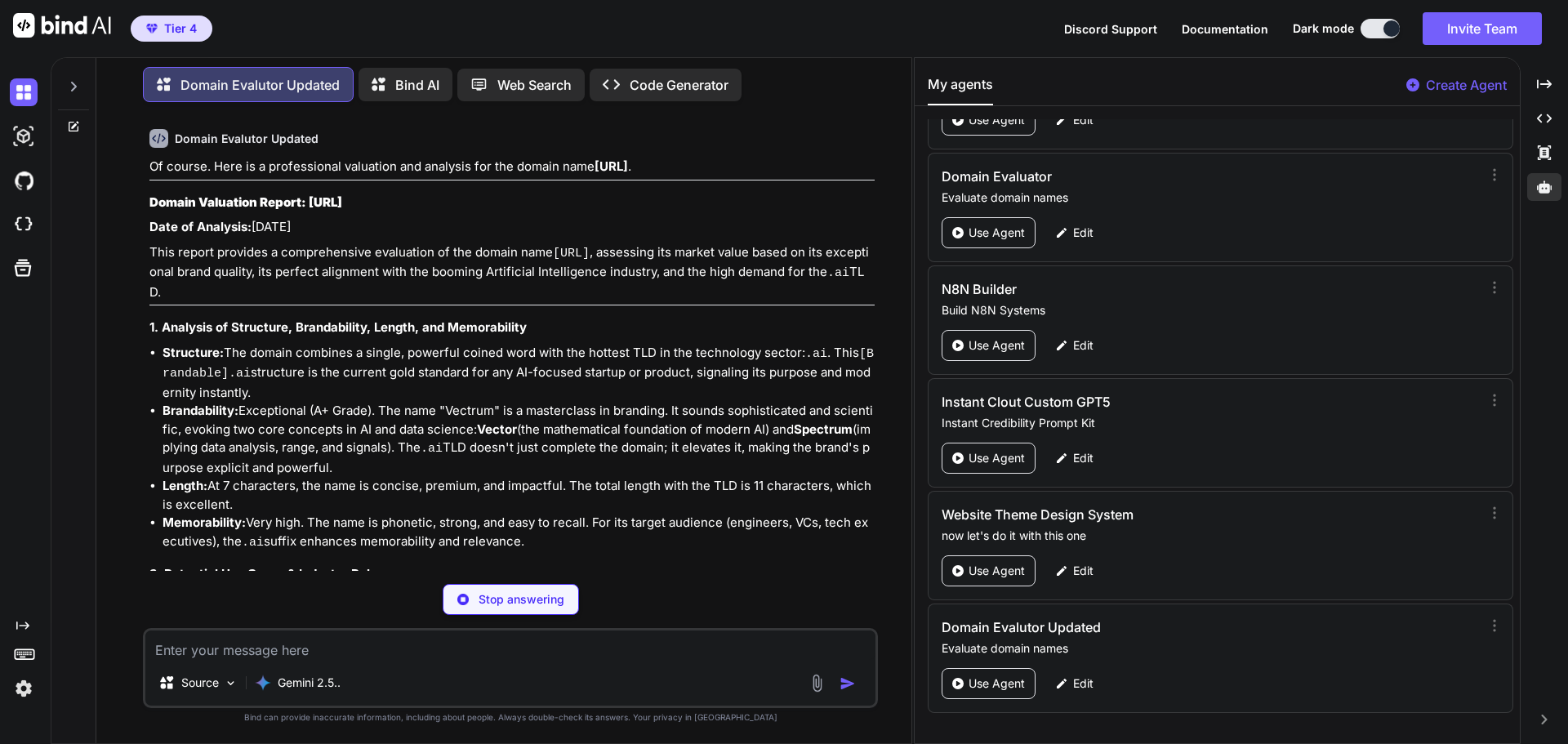
type textarea "x"
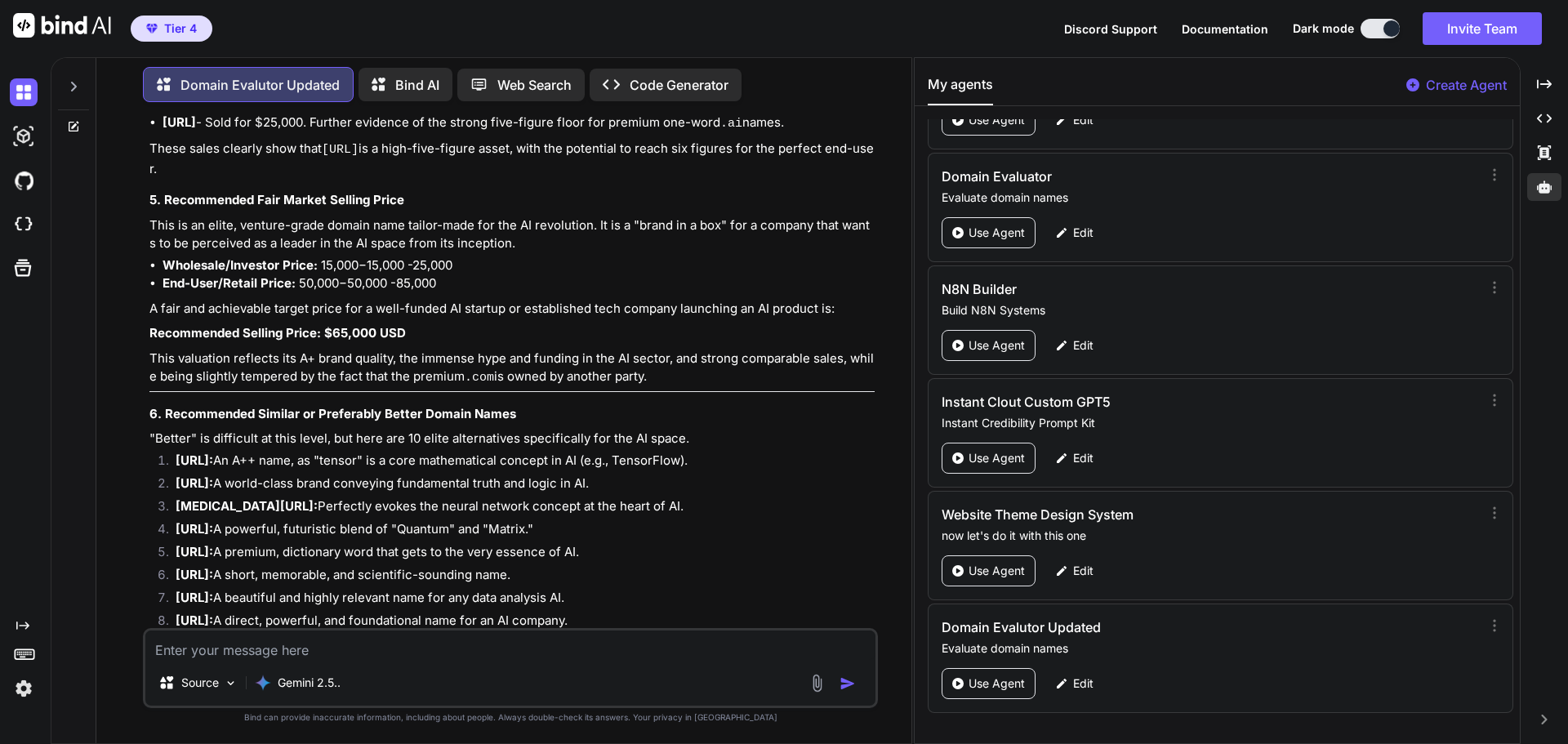
scroll to position [2889, 0]
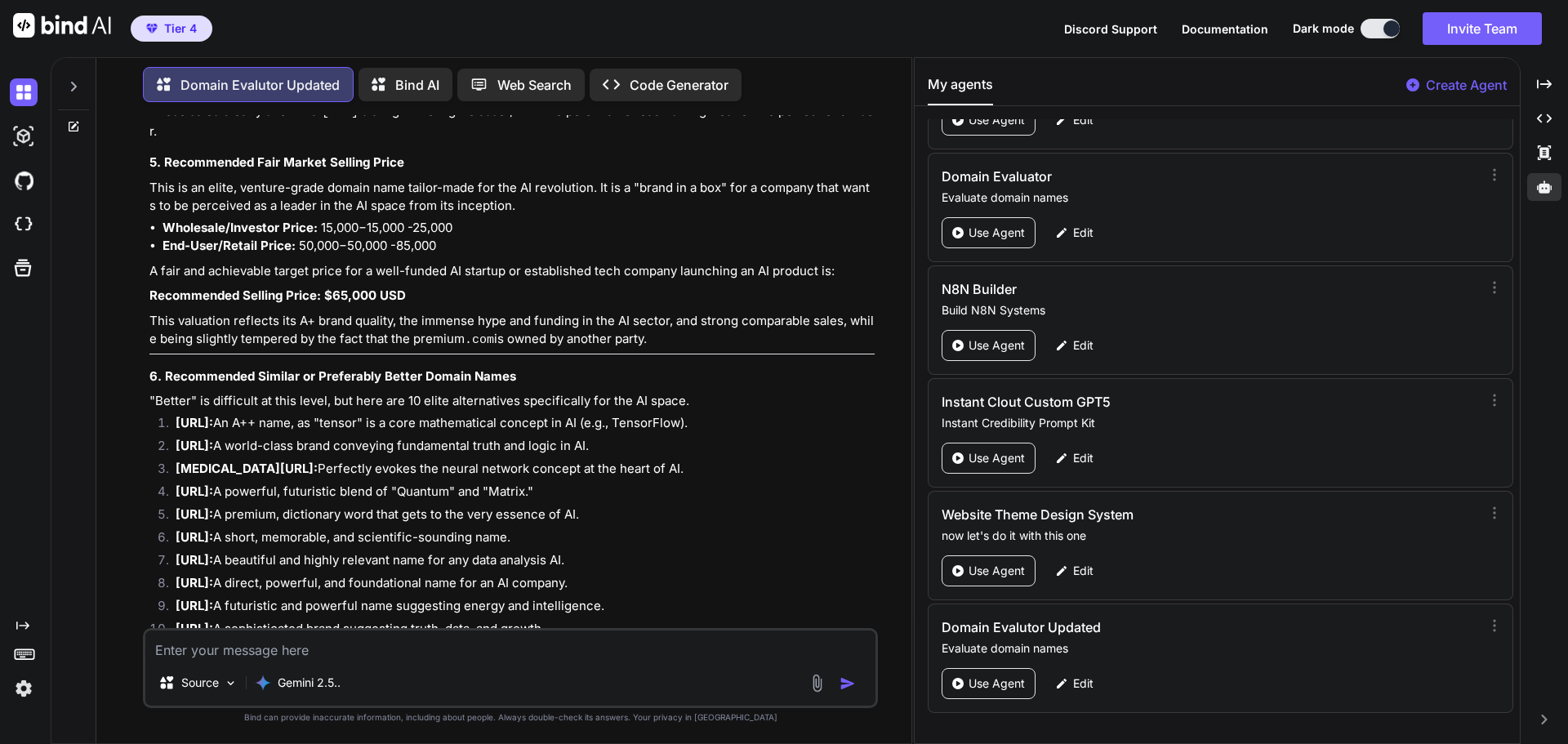
click at [276, 567] on textarea at bounding box center [510, 645] width 730 height 29
type textarea "v"
type textarea "x"
type textarea "ve"
type textarea "x"
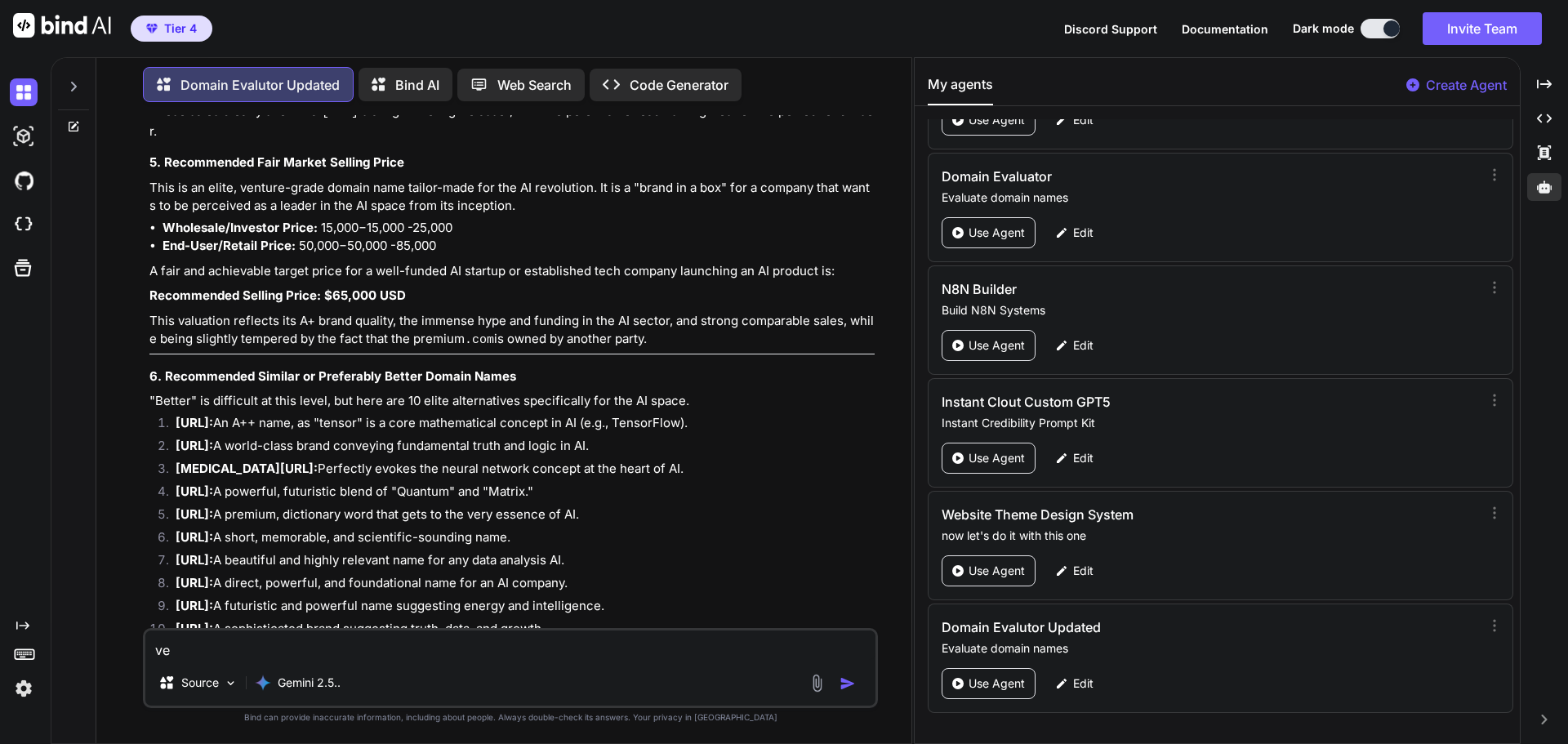
type textarea "vec"
type textarea "x"
type textarea "vect"
type textarea "x"
type textarea "vectu"
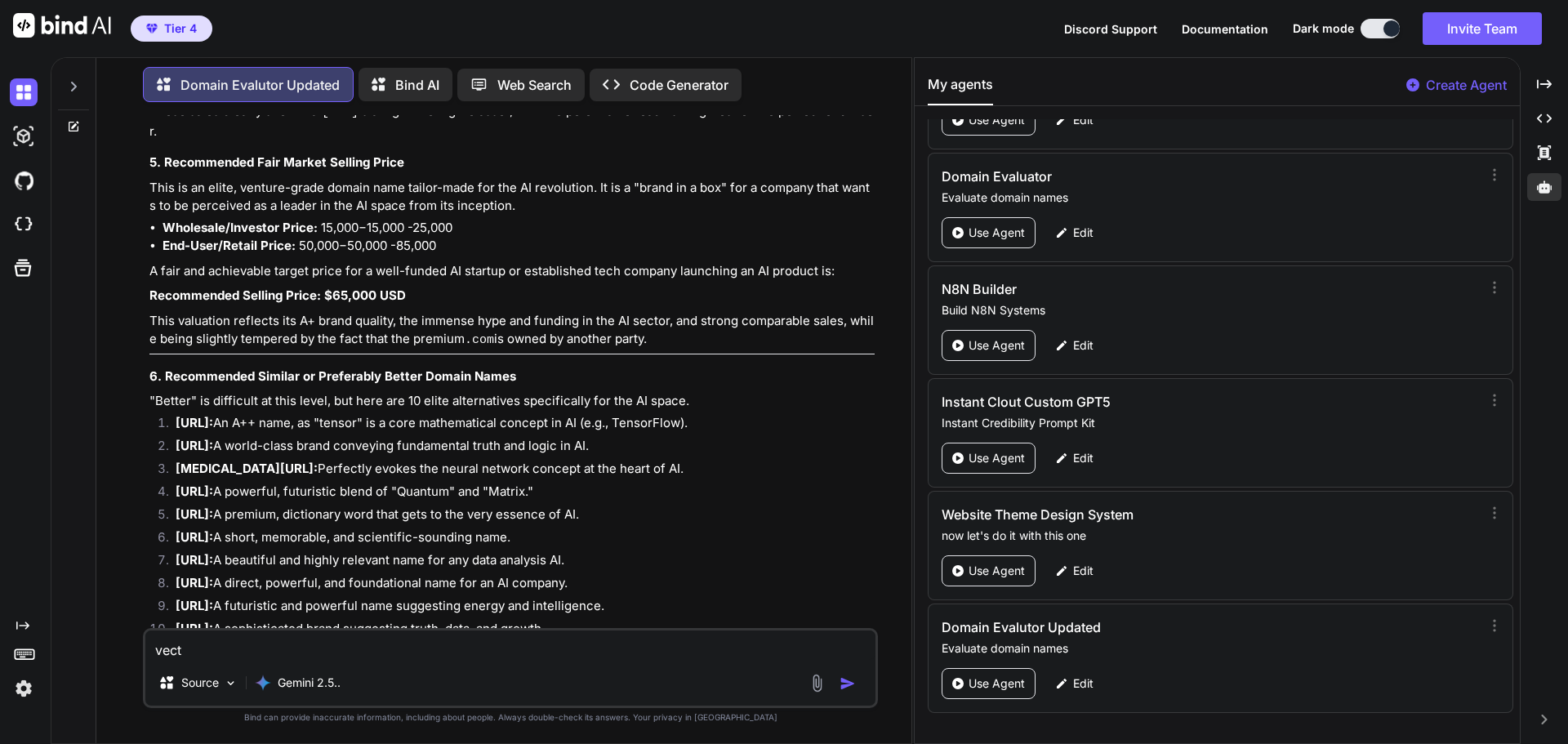
type textarea "x"
type textarea "vectum"
type textarea "x"
type textarea "vectum."
type textarea "x"
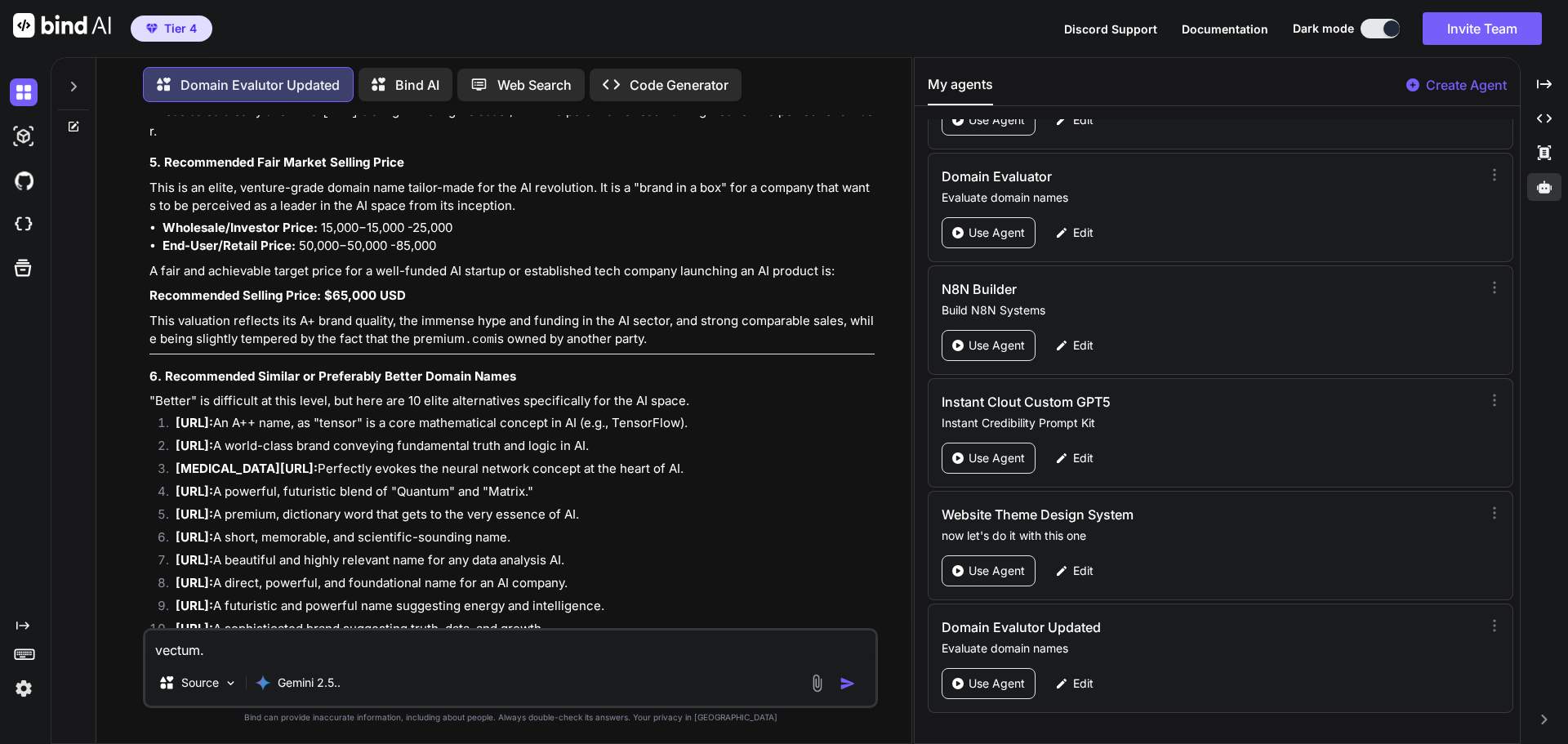
type textarea "vectum.c"
type textarea "x"
type textarea "vectum.co"
type textarea "x"
type textarea "vectum.com"
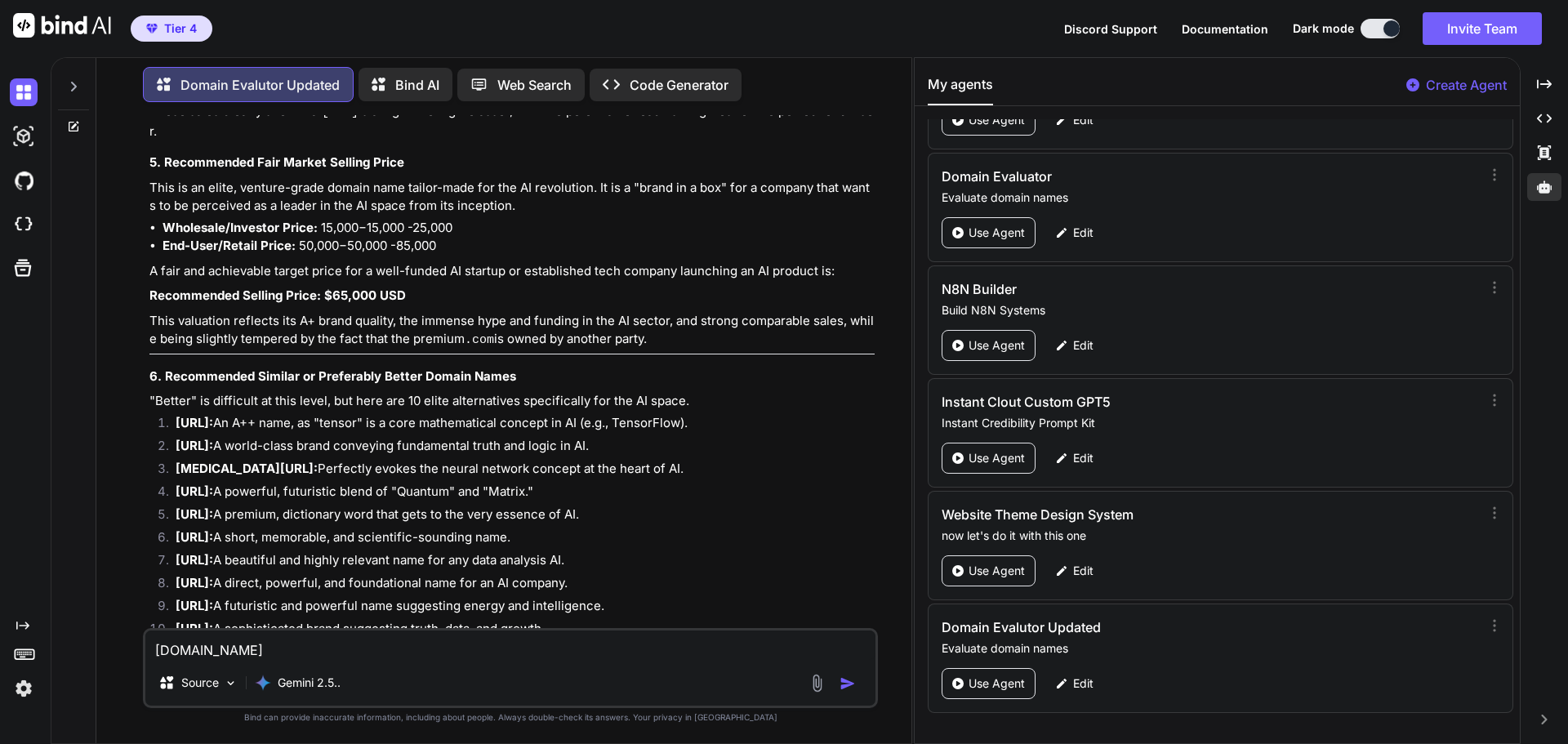
type textarea "x"
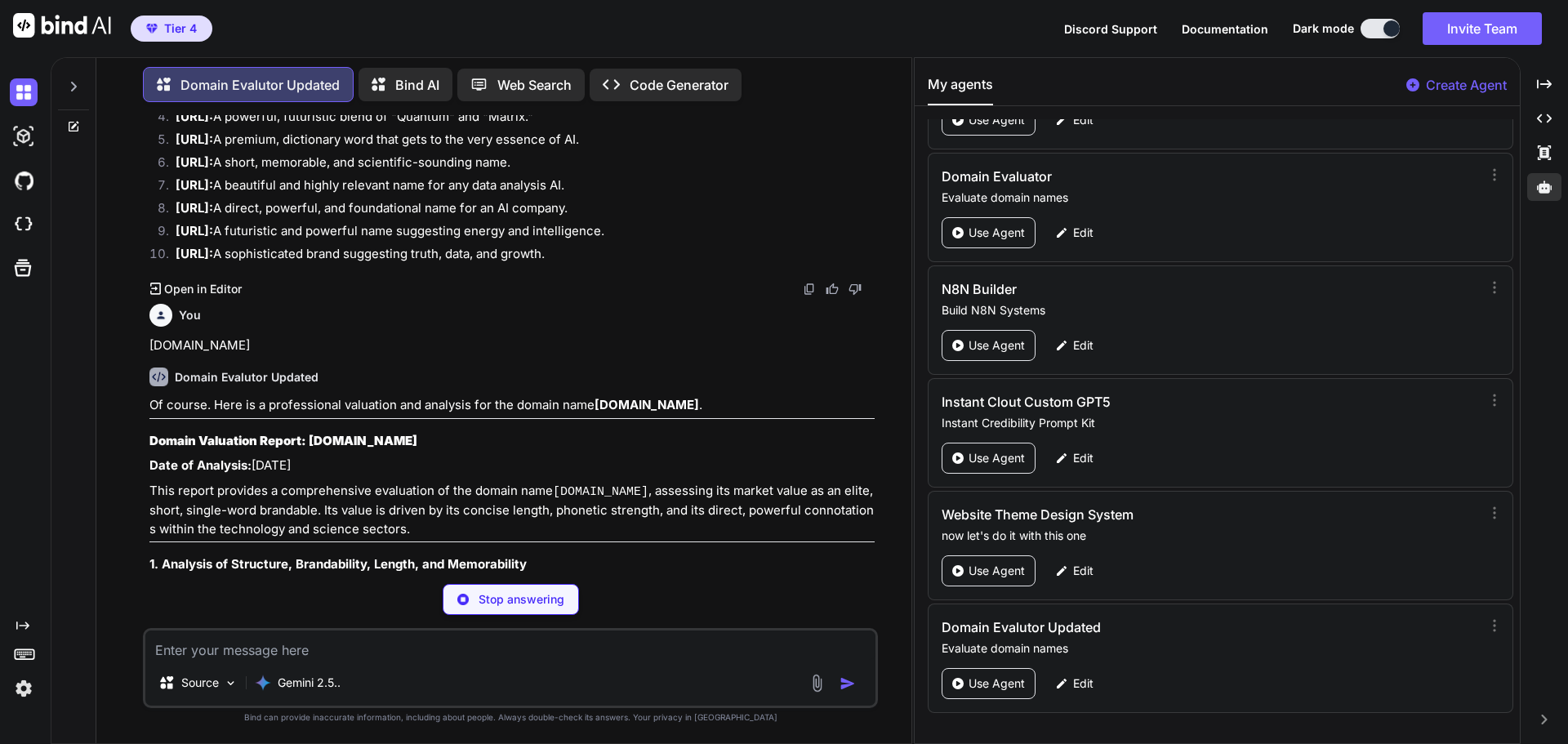
scroll to position [3388, 0]
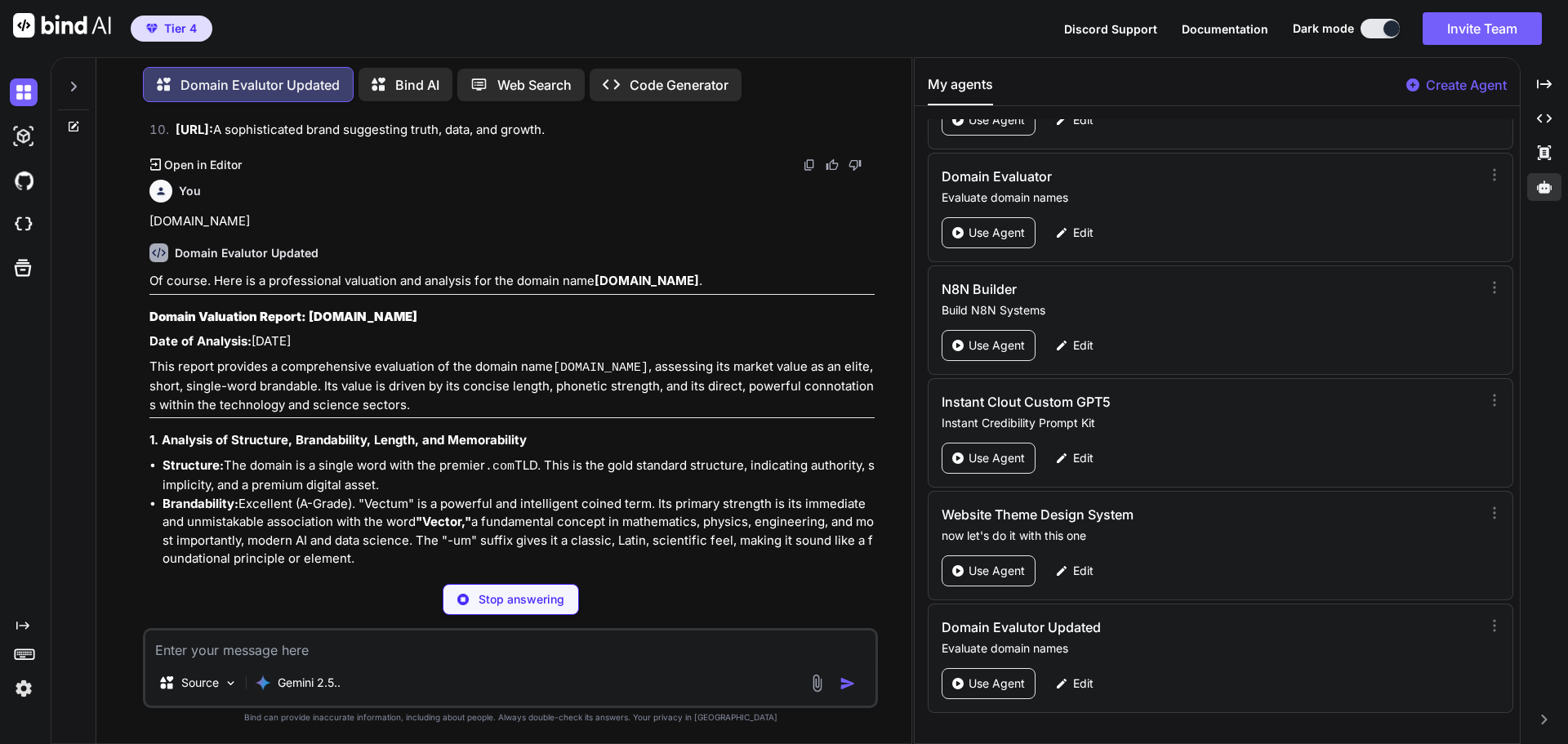
type textarea "x"
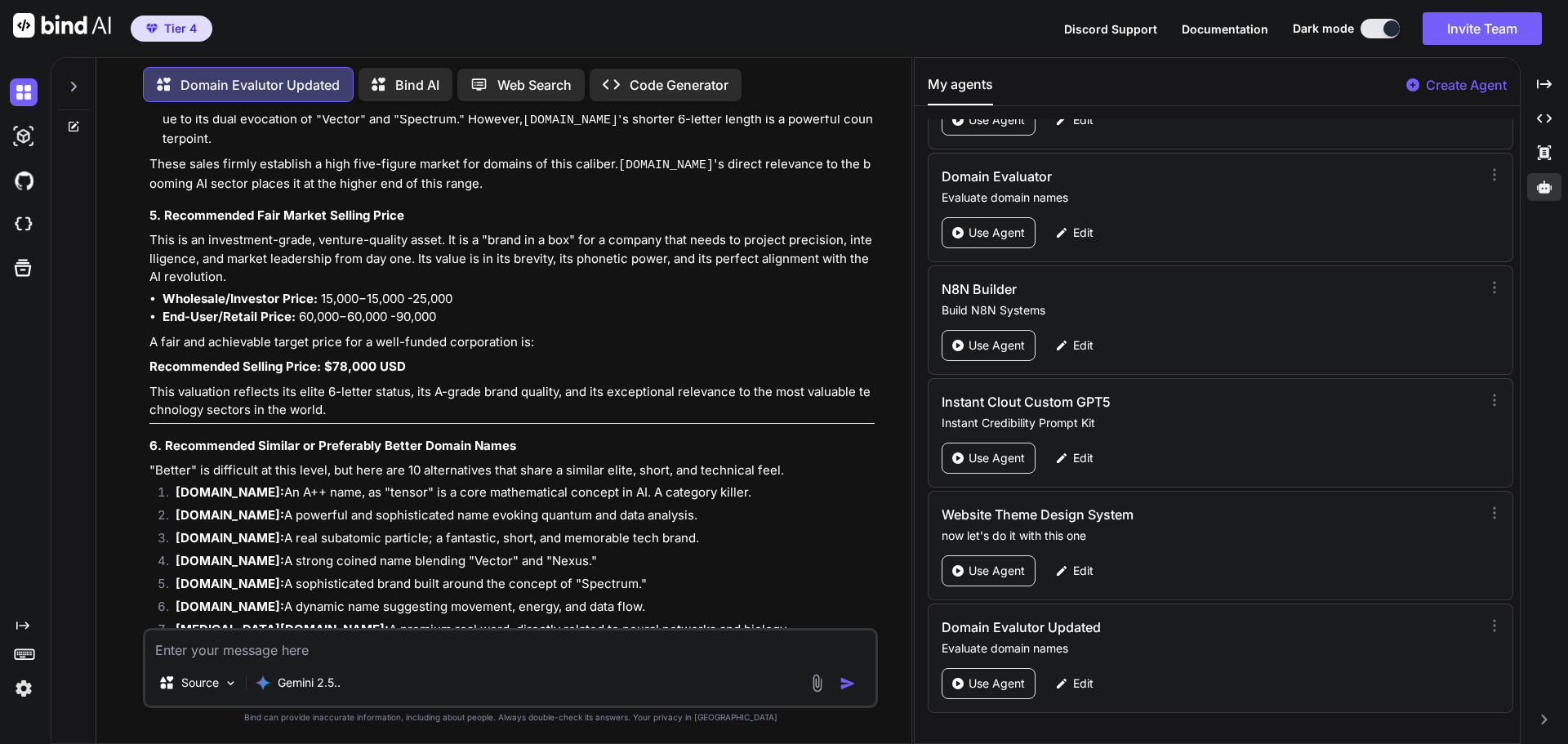
scroll to position [4548, 0]
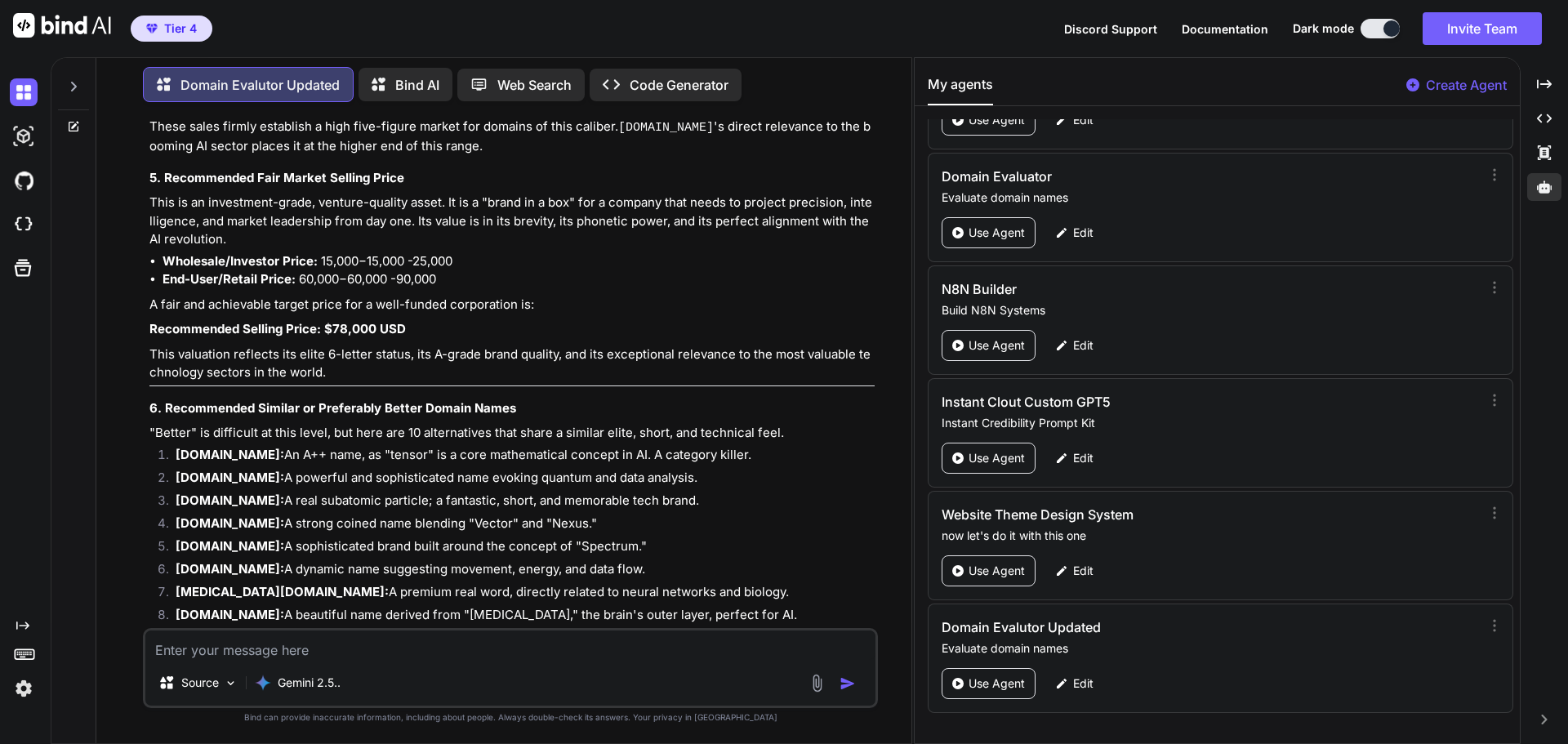
click at [280, 567] on textarea at bounding box center [510, 645] width 730 height 29
type textarea "V"
type textarea "x"
type textarea "Ve"
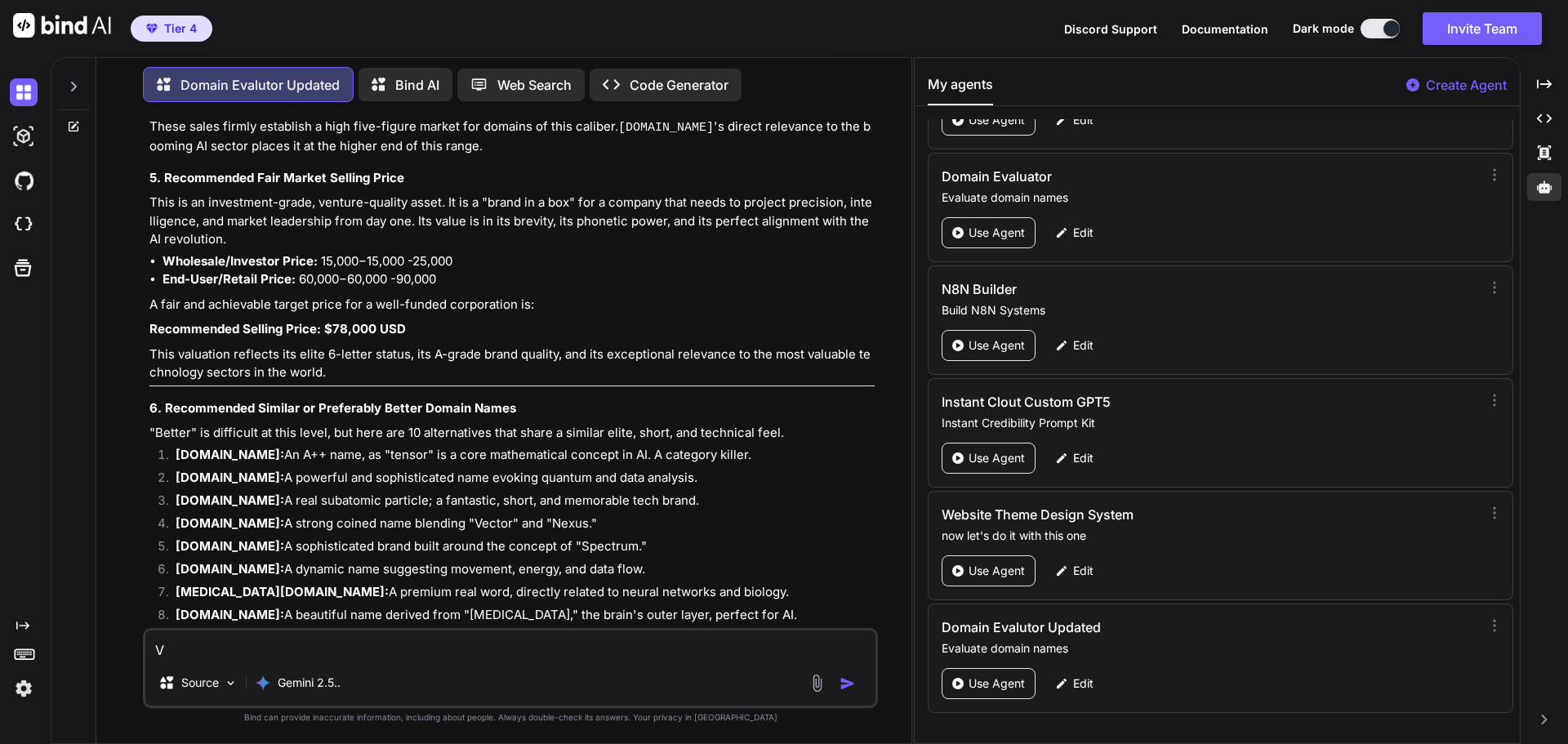
type textarea "x"
type textarea "Vec"
type textarea "x"
type textarea "Vect"
type textarea "x"
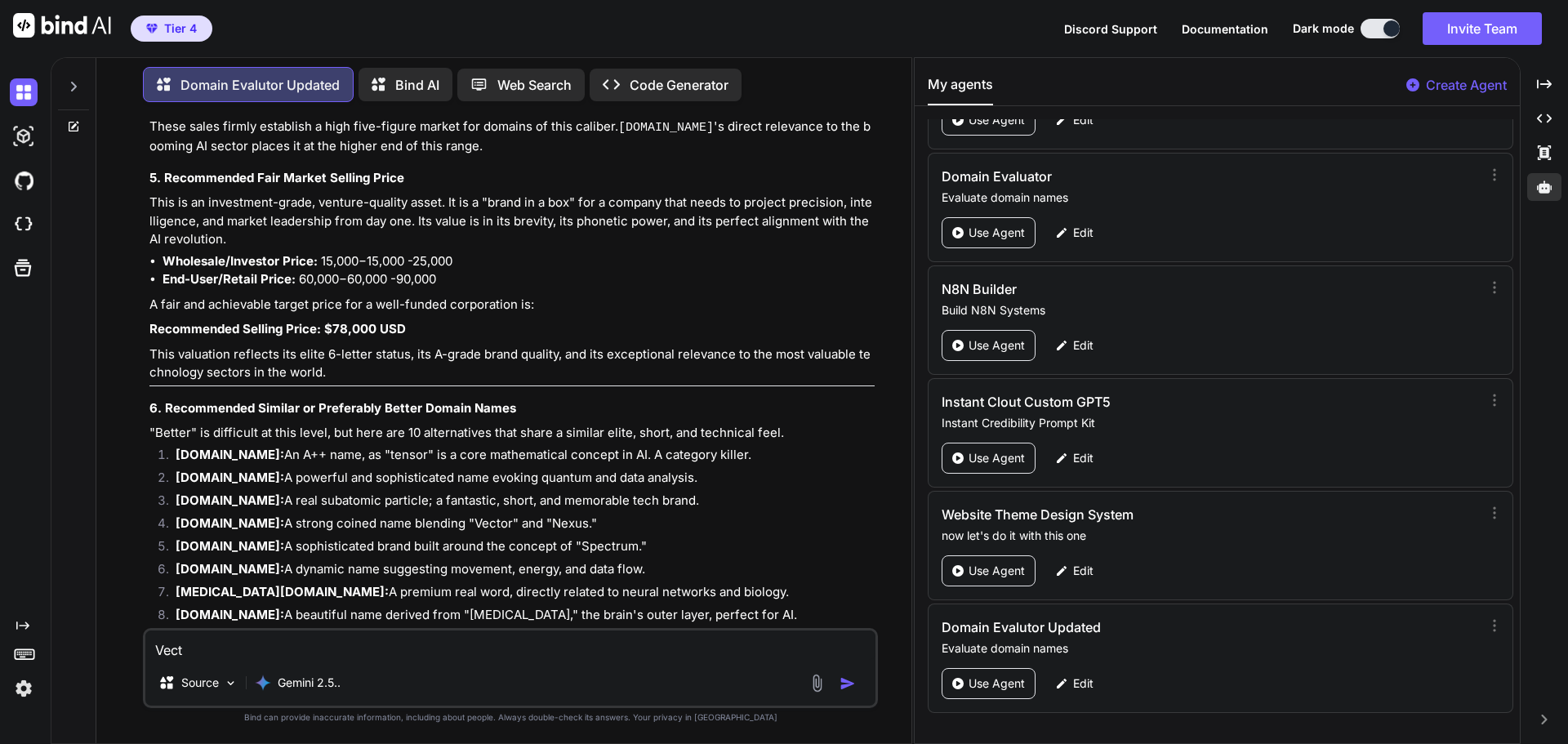
type textarea "Vectu"
type textarea "x"
type textarea "Vectum"
type textarea "x"
type textarea "Vectum."
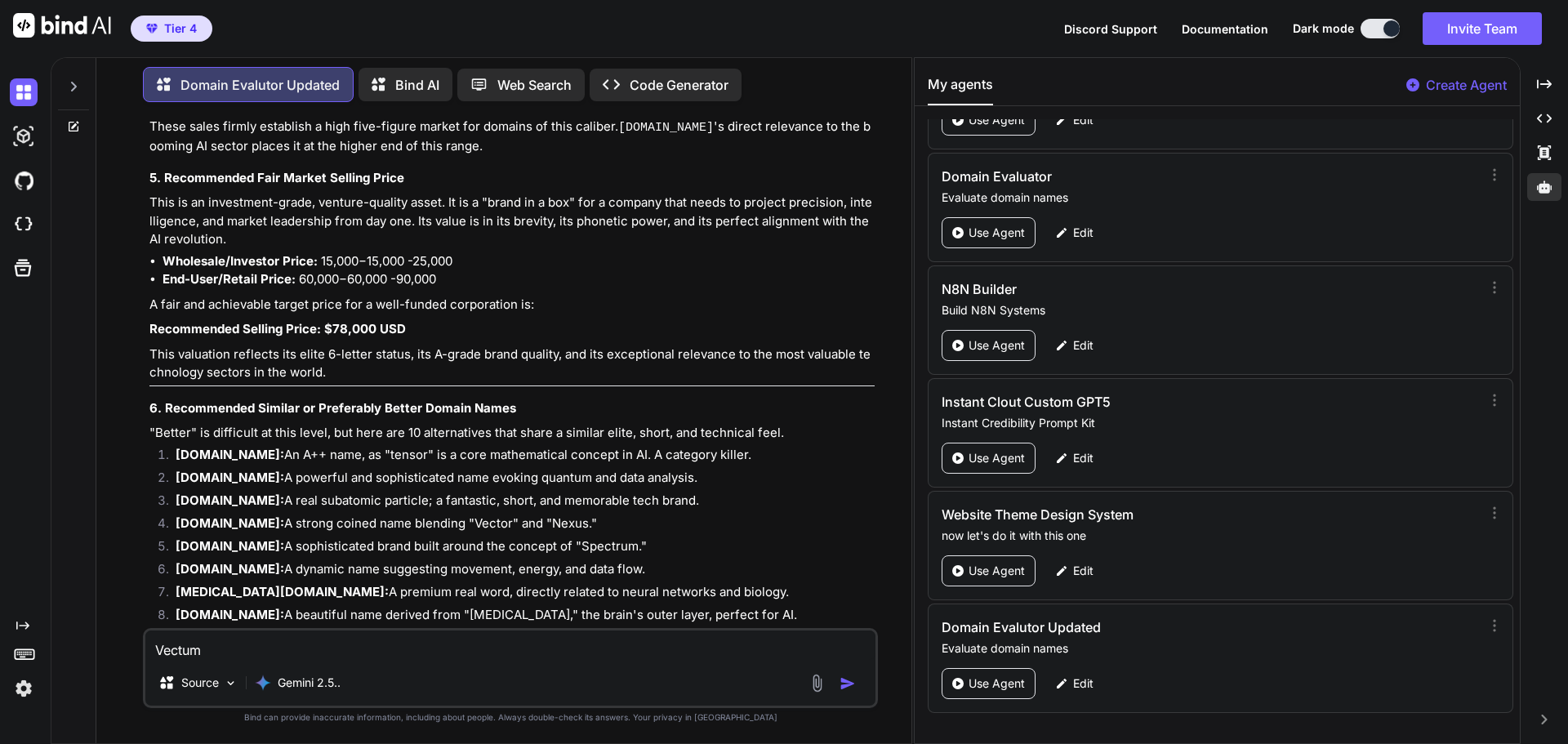
type textarea "x"
type textarea "Vectum.a"
type textarea "x"
type textarea "Vectum.ai"
type textarea "x"
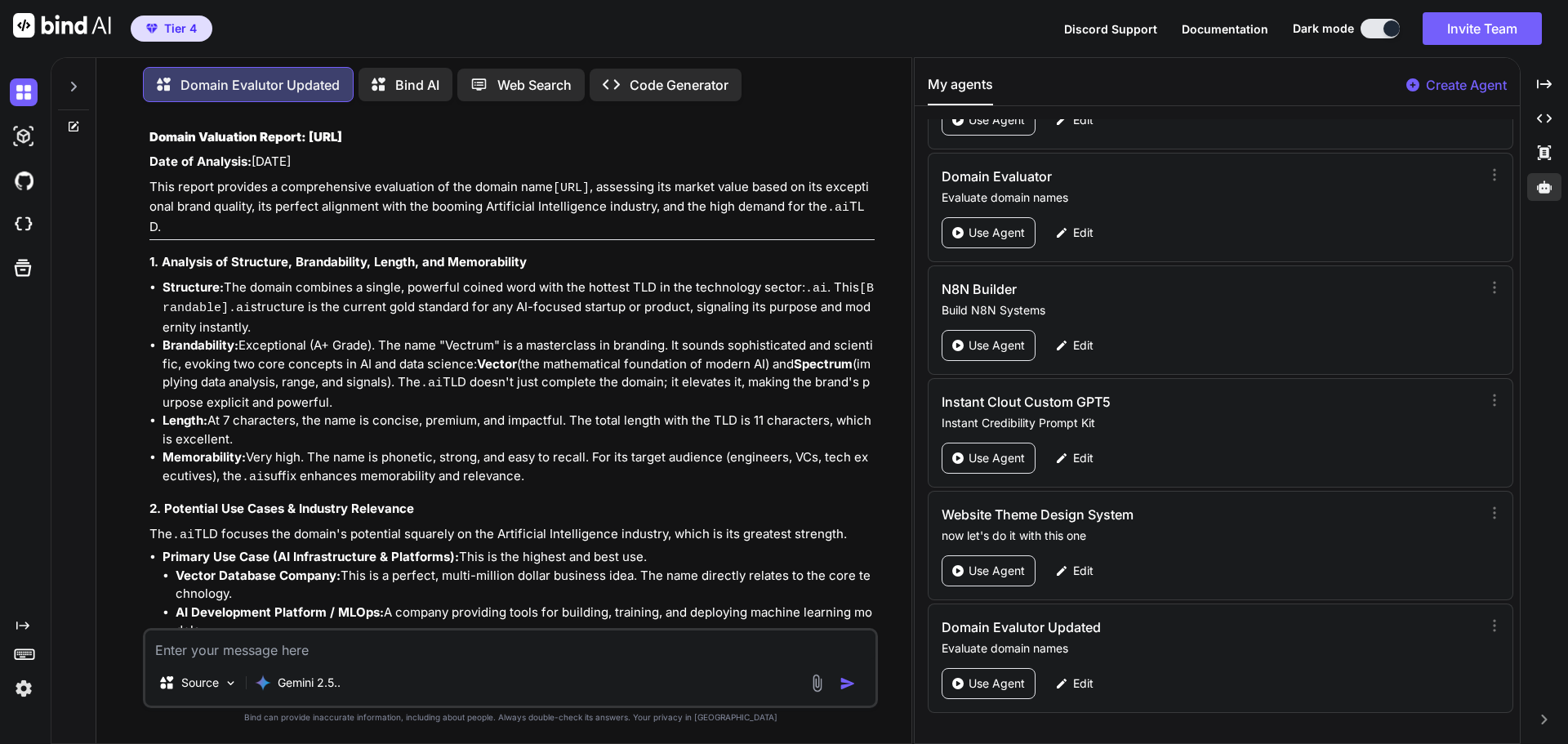
scroll to position [1879, 0]
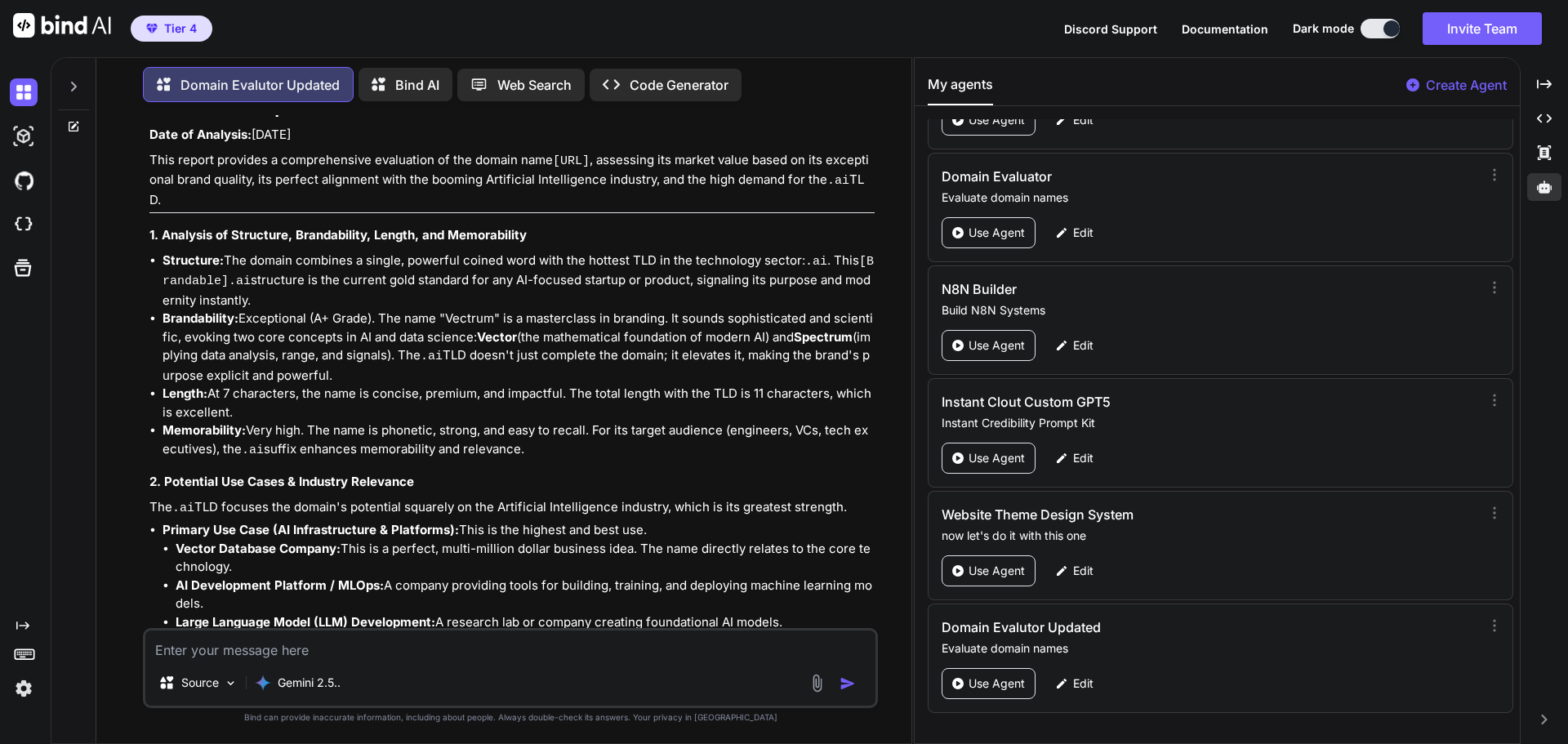
type textarea "x"
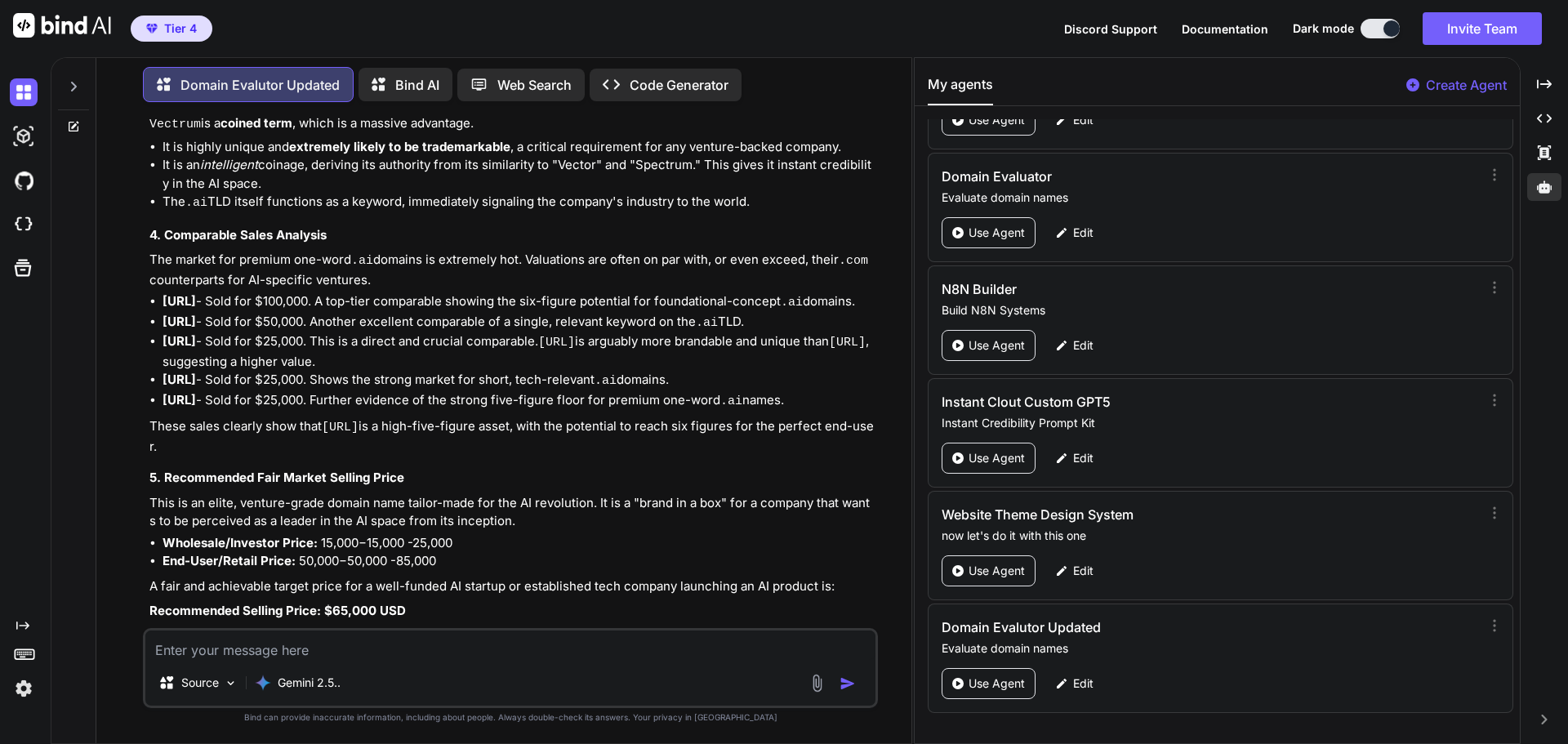
scroll to position [2614, 0]
